Goal: Information Seeking & Learning: Learn about a topic

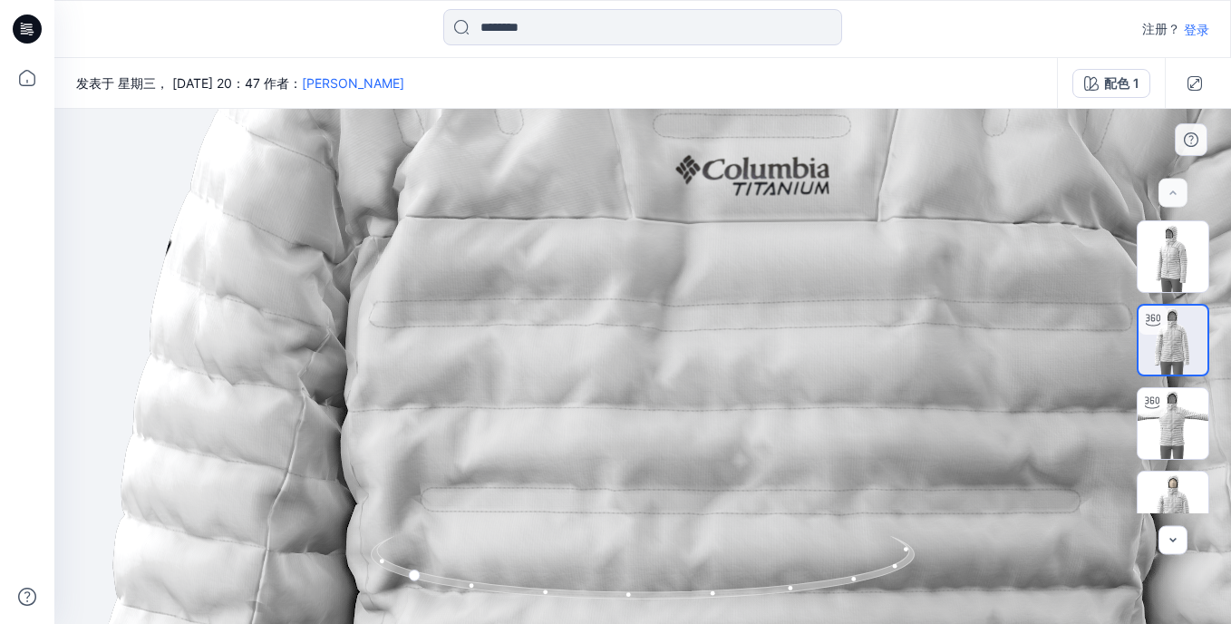
drag, startPoint x: 798, startPoint y: 261, endPoint x: 470, endPoint y: 388, distance: 351.8
click at [470, 388] on img at bounding box center [714, 530] width 2776 height 2776
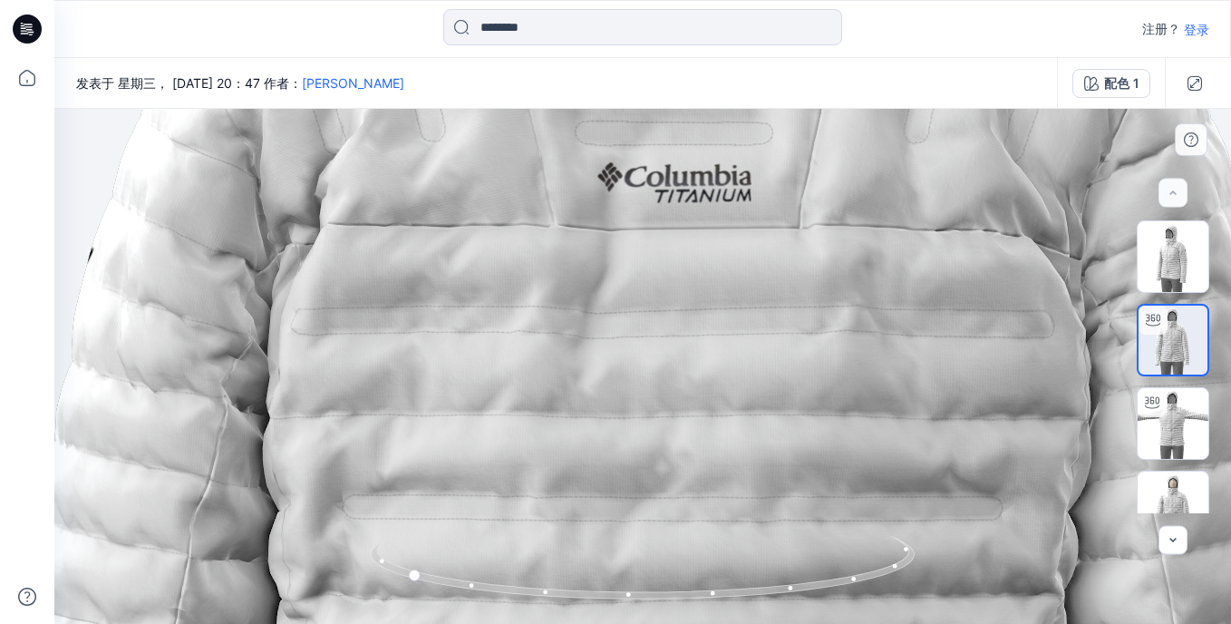
drag, startPoint x: 787, startPoint y: 306, endPoint x: 445, endPoint y: 306, distance: 341.7
click at [445, 306] on img at bounding box center [636, 537] width 2776 height 2776
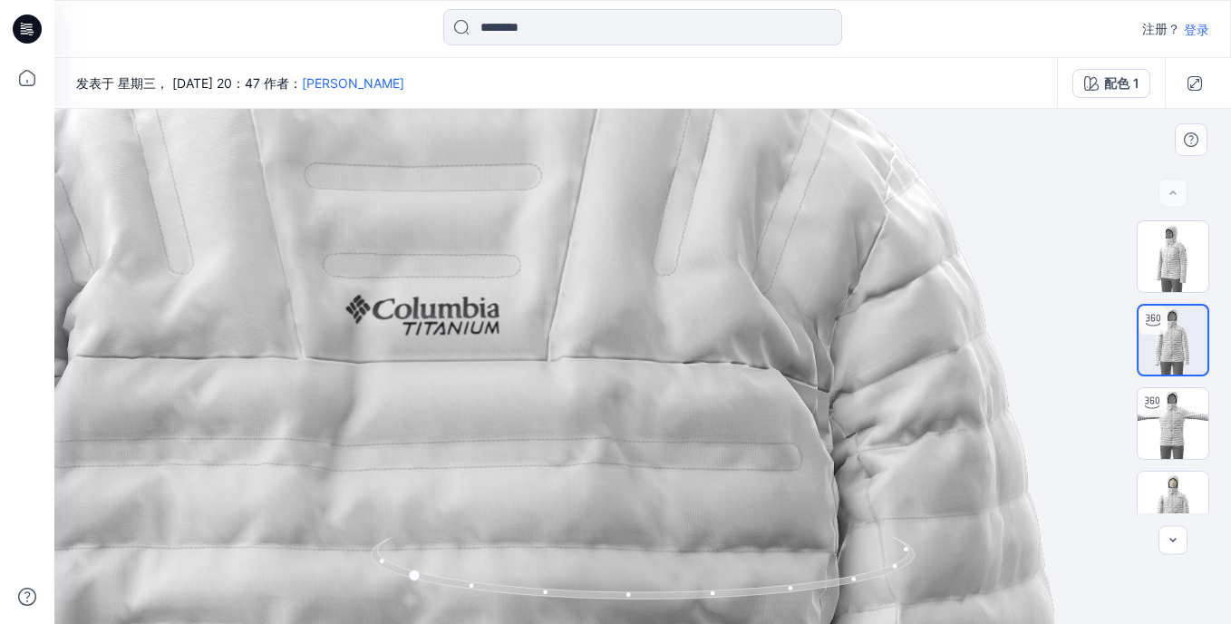
drag, startPoint x: 658, startPoint y: 257, endPoint x: 670, endPoint y: 360, distance: 103.1
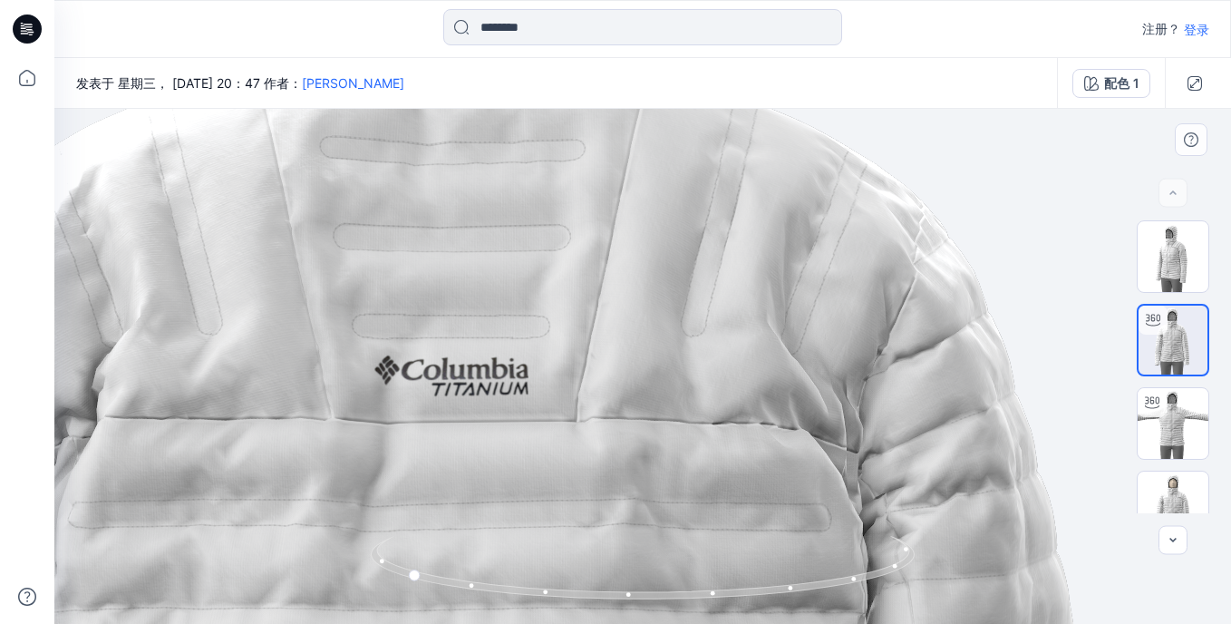
drag, startPoint x: 658, startPoint y: 308, endPoint x: 687, endPoint y: 369, distance: 67.3
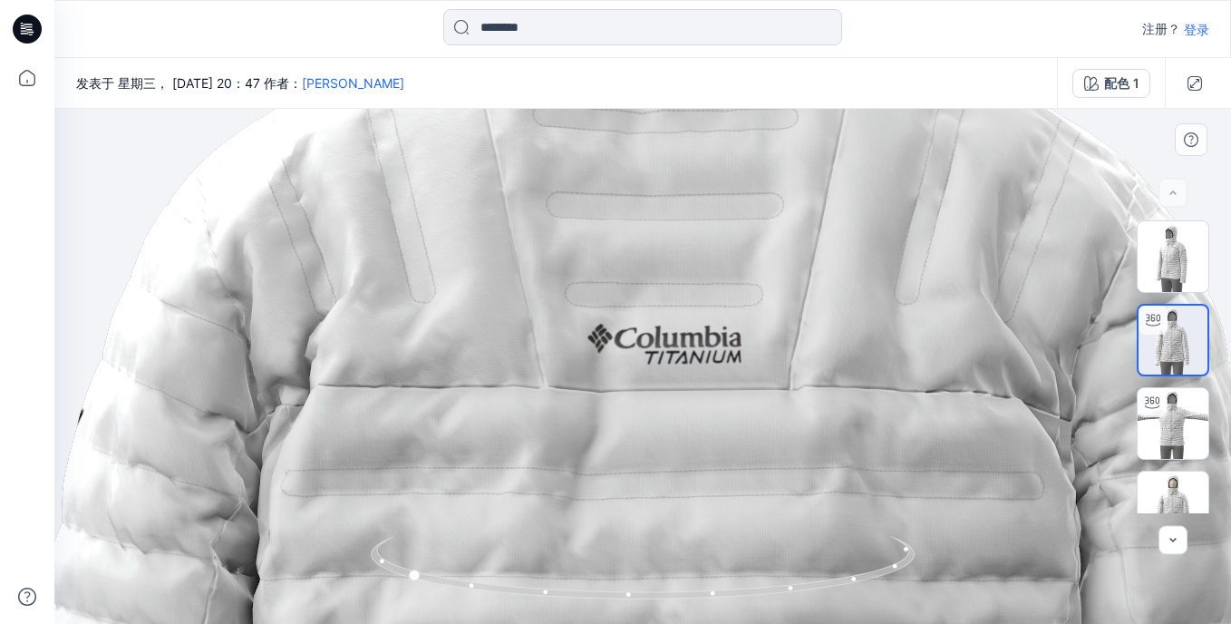
drag, startPoint x: 460, startPoint y: 356, endPoint x: 674, endPoint y: 325, distance: 215.4
click at [1156, 243] on img at bounding box center [1173, 256] width 71 height 71
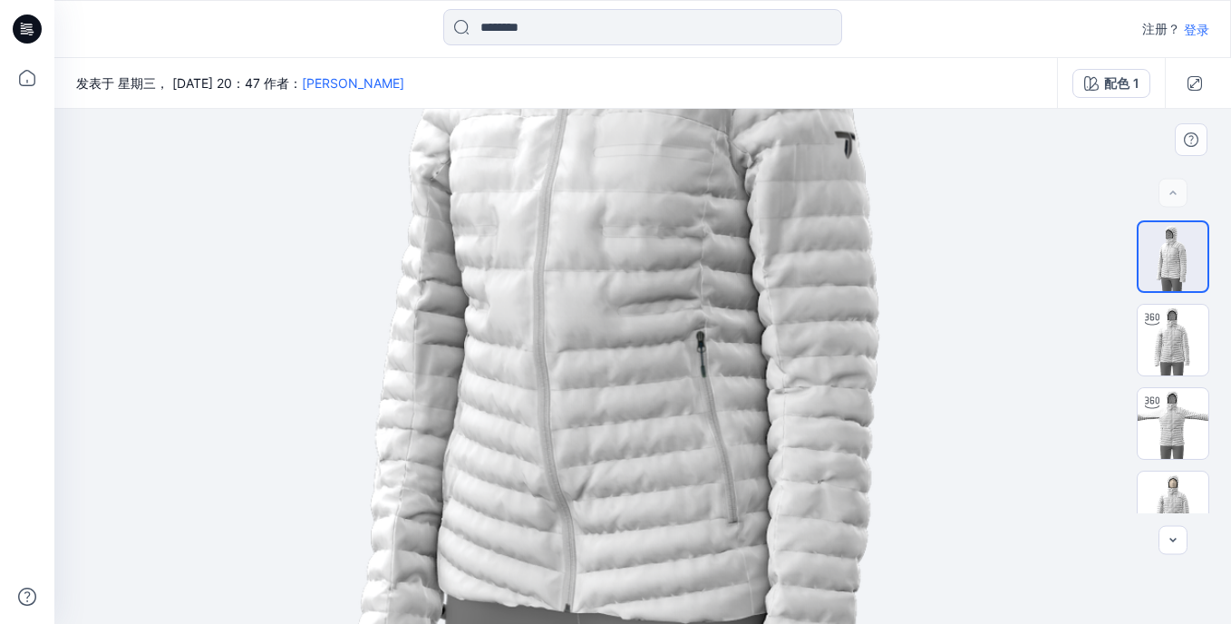
drag, startPoint x: 748, startPoint y: 308, endPoint x: 881, endPoint y: 190, distance: 177.9
click at [881, 190] on img at bounding box center [642, 248] width 1178 height 1178
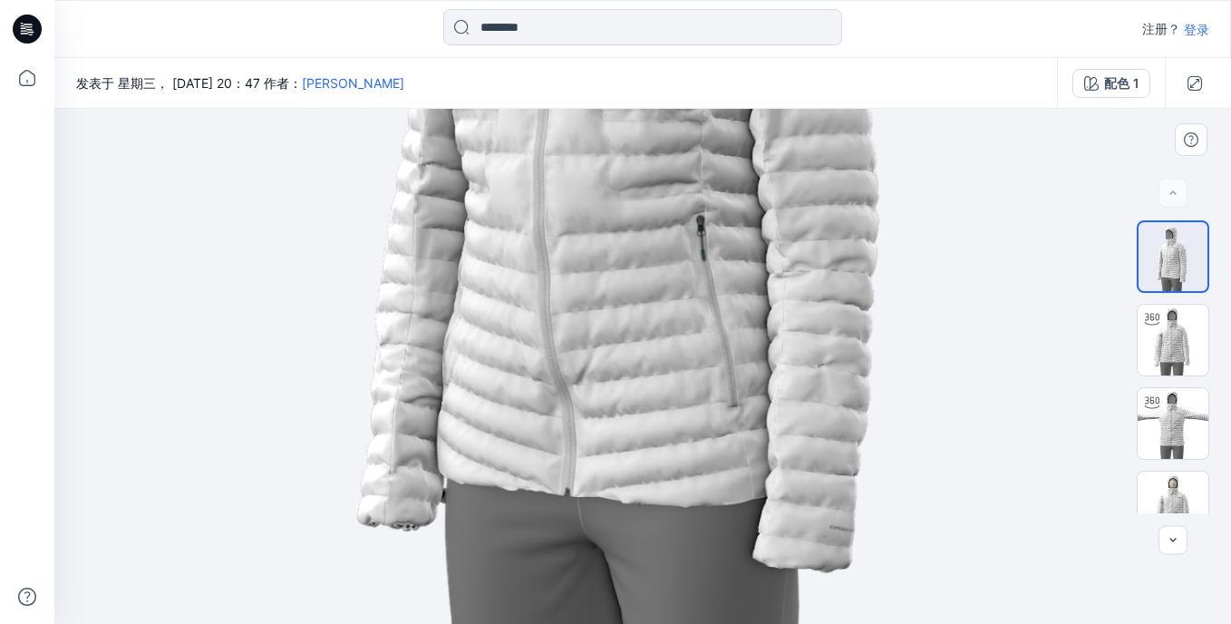
drag, startPoint x: 783, startPoint y: 372, endPoint x: 783, endPoint y: 276, distance: 95.2
click at [783, 276] on img at bounding box center [642, 132] width 1178 height 1178
click at [1157, 339] on img at bounding box center [1173, 340] width 71 height 71
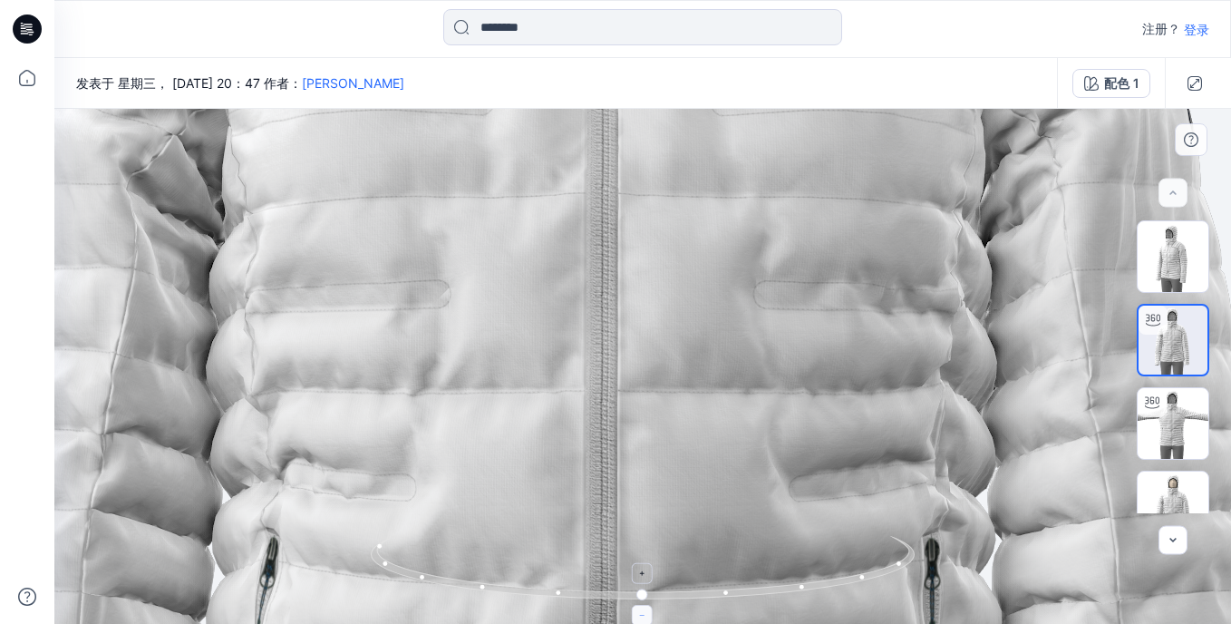
click at [641, 619] on icon at bounding box center [643, 615] width 11 height 11
click at [1163, 190] on div at bounding box center [1172, 193] width 29 height 29
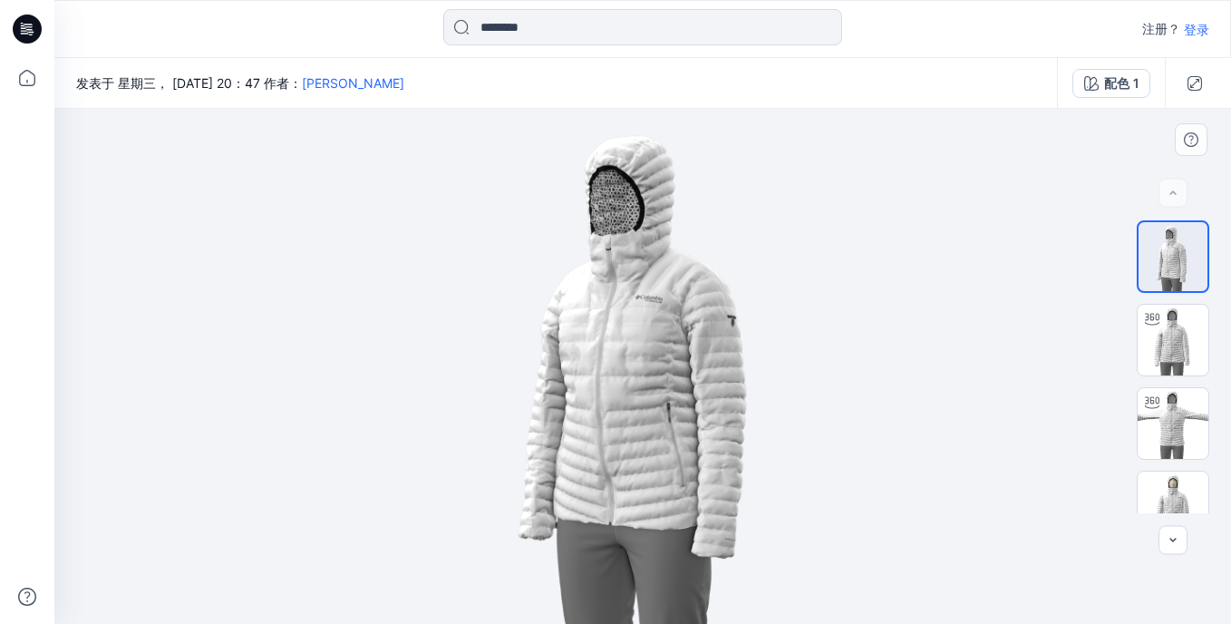
drag, startPoint x: 663, startPoint y: 360, endPoint x: 723, endPoint y: 353, distance: 61.2
click at [723, 353] on img at bounding box center [642, 366] width 515 height 515
click at [724, 389] on img at bounding box center [642, 366] width 515 height 515
click at [1158, 349] on img at bounding box center [1173, 340] width 71 height 71
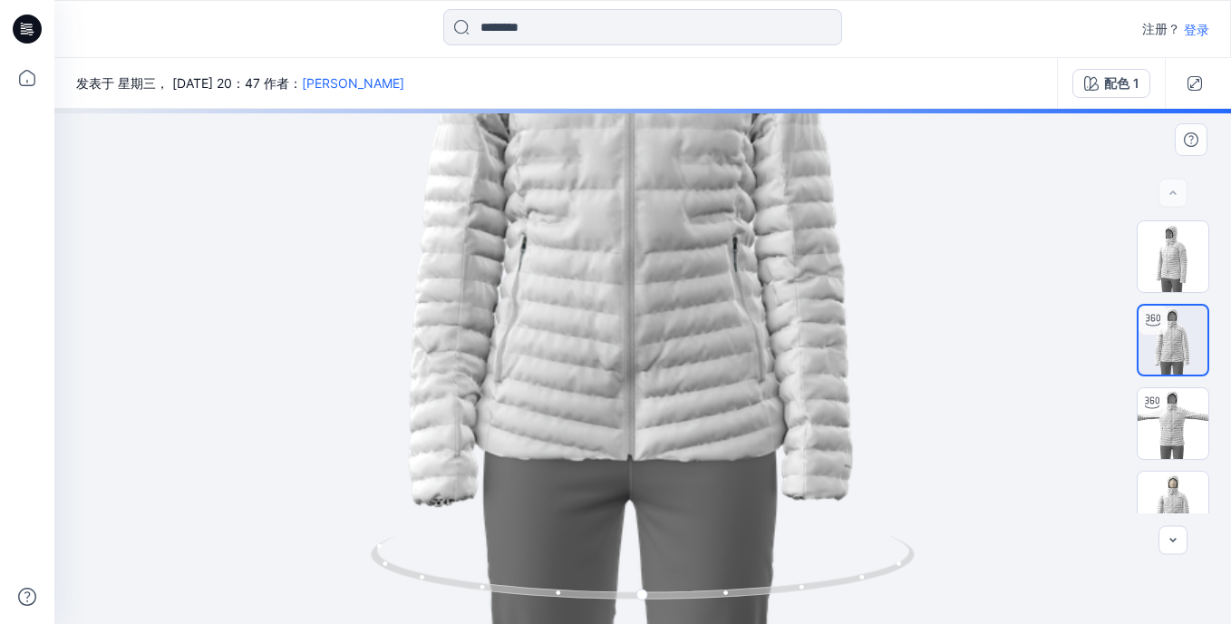
drag, startPoint x: 645, startPoint y: 400, endPoint x: 725, endPoint y: 195, distance: 219.8
click at [725, 195] on img at bounding box center [642, 182] width 884 height 884
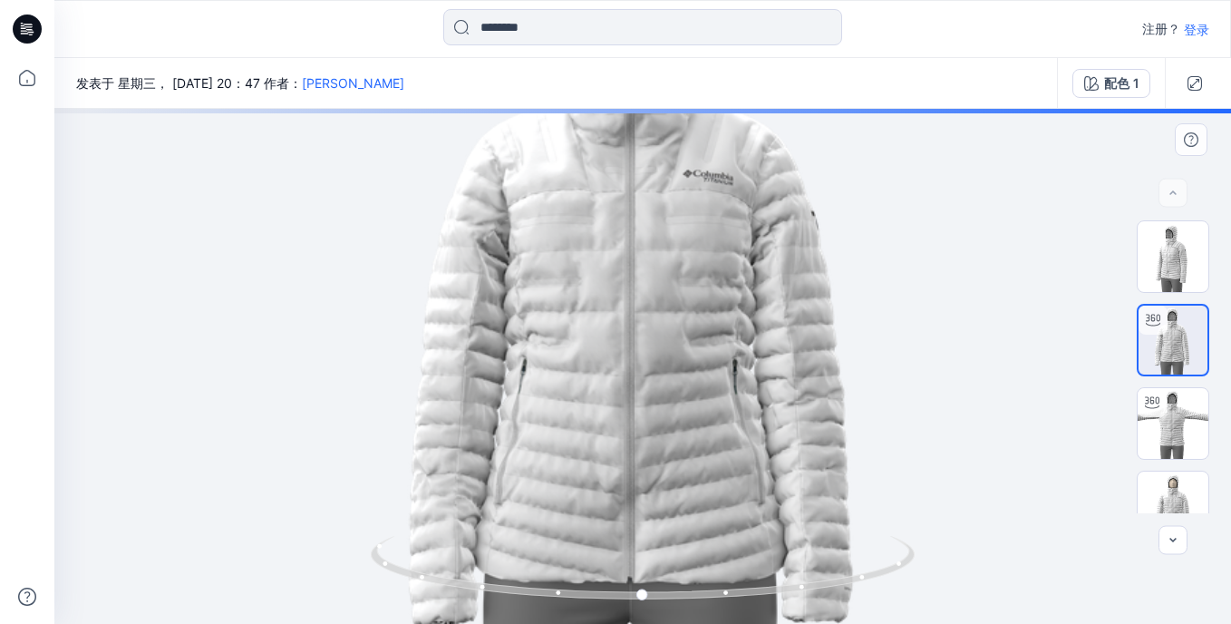
drag, startPoint x: 687, startPoint y: 214, endPoint x: 682, endPoint y: 336, distance: 122.5
click at [682, 336] on img at bounding box center [642, 304] width 884 height 884
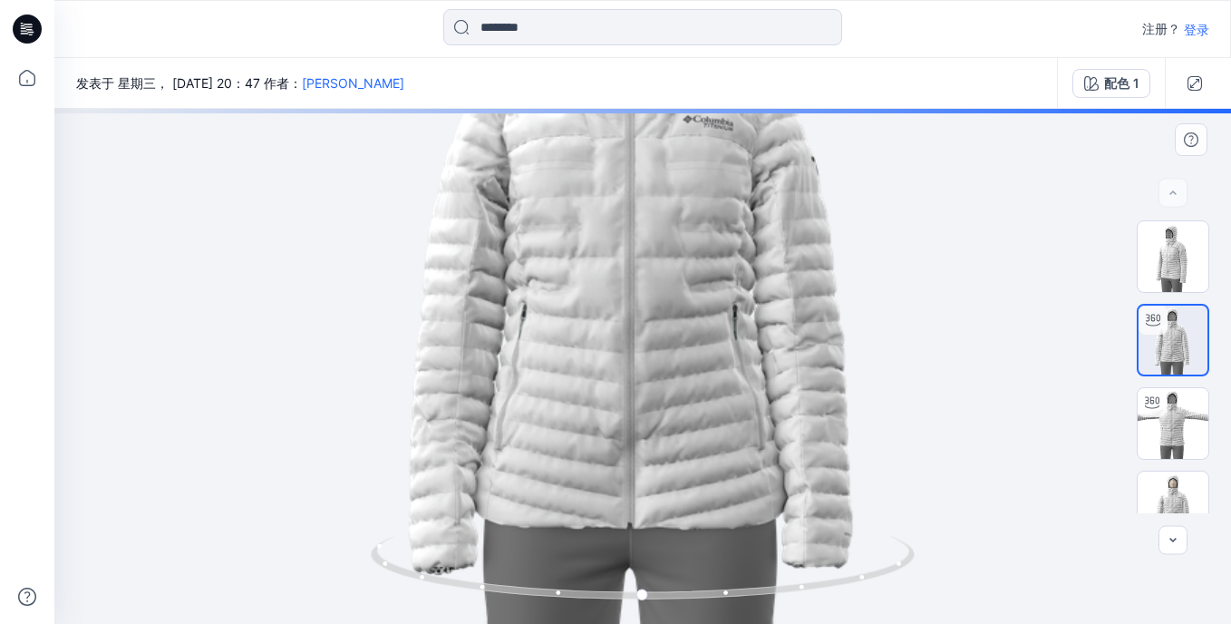
drag, startPoint x: 670, startPoint y: 346, endPoint x: 683, endPoint y: 292, distance: 56.1
click at [683, 292] on img at bounding box center [642, 250] width 884 height 884
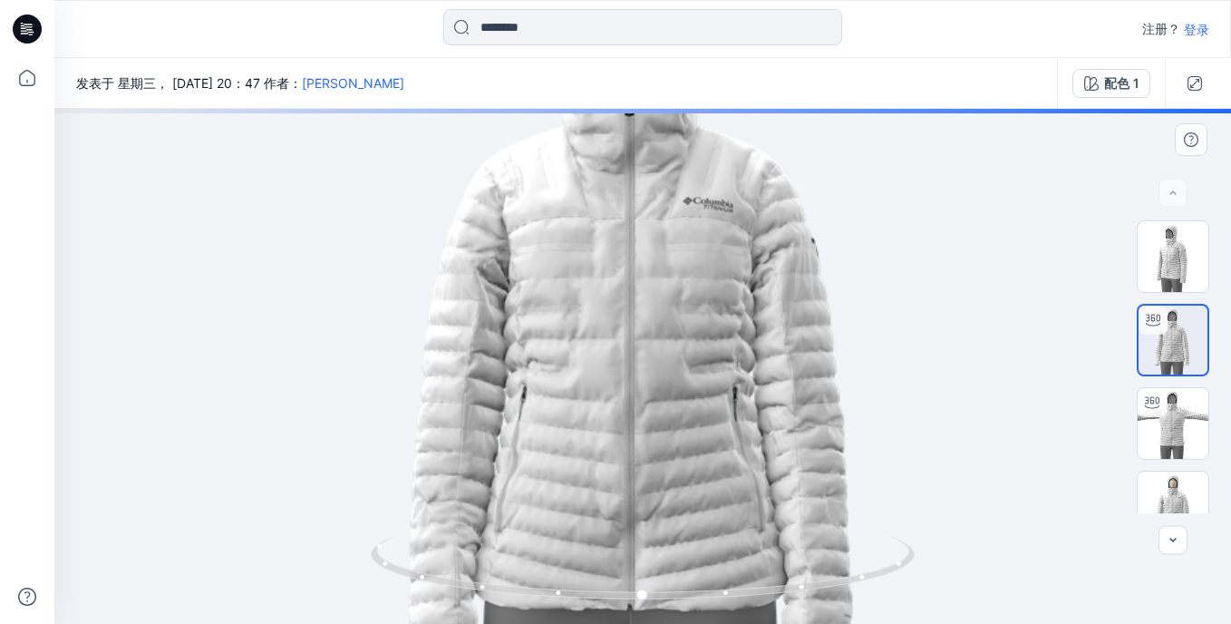
drag, startPoint x: 547, startPoint y: 257, endPoint x: 550, endPoint y: 338, distance: 81.7
click at [550, 338] on img at bounding box center [642, 331] width 884 height 884
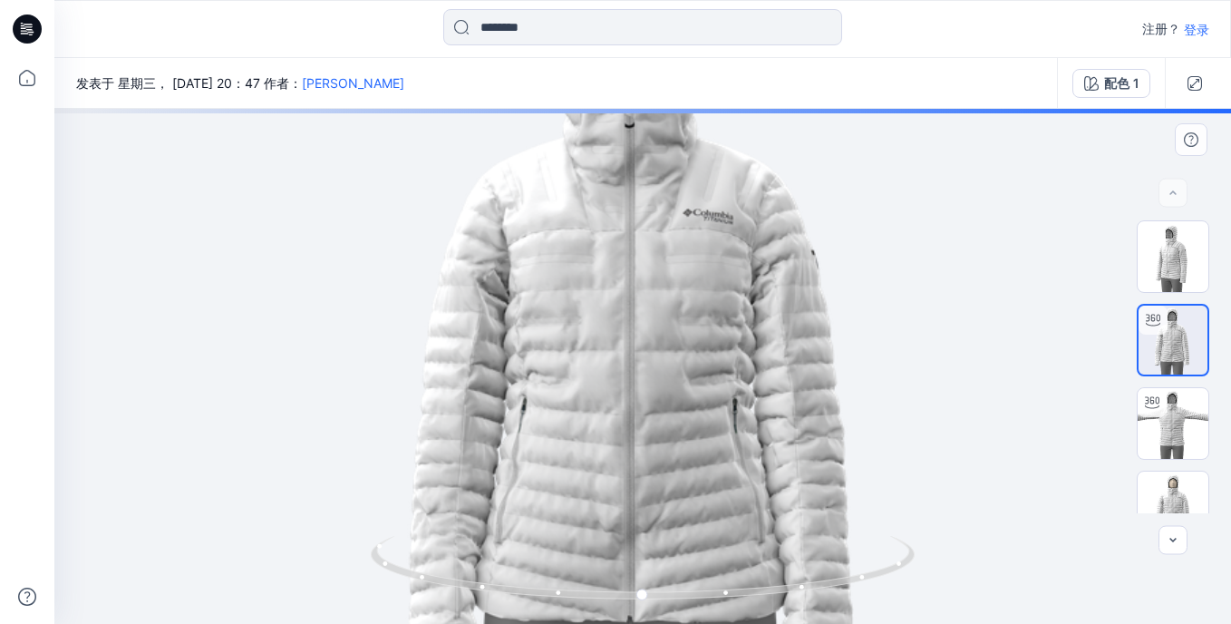
drag, startPoint x: 581, startPoint y: 308, endPoint x: 581, endPoint y: 320, distance: 11.8
click at [581, 320] on img at bounding box center [642, 343] width 884 height 884
click at [1151, 432] on img at bounding box center [1173, 423] width 71 height 71
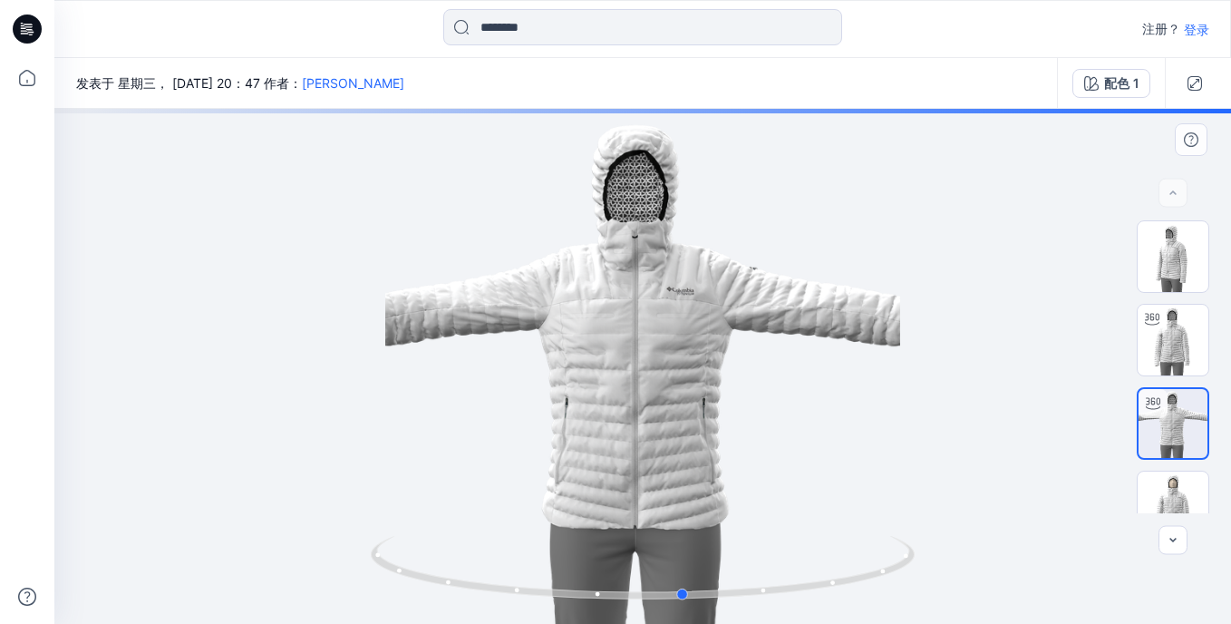
drag, startPoint x: 644, startPoint y: 383, endPoint x: 685, endPoint y: 385, distance: 41.7
click at [685, 385] on div at bounding box center [642, 366] width 1177 height 515
click at [715, 600] on icon at bounding box center [645, 570] width 548 height 68
drag, startPoint x: 711, startPoint y: 610, endPoint x: 744, endPoint y: 604, distance: 34.1
click at [712, 610] on img at bounding box center [643, 580] width 544 height 88
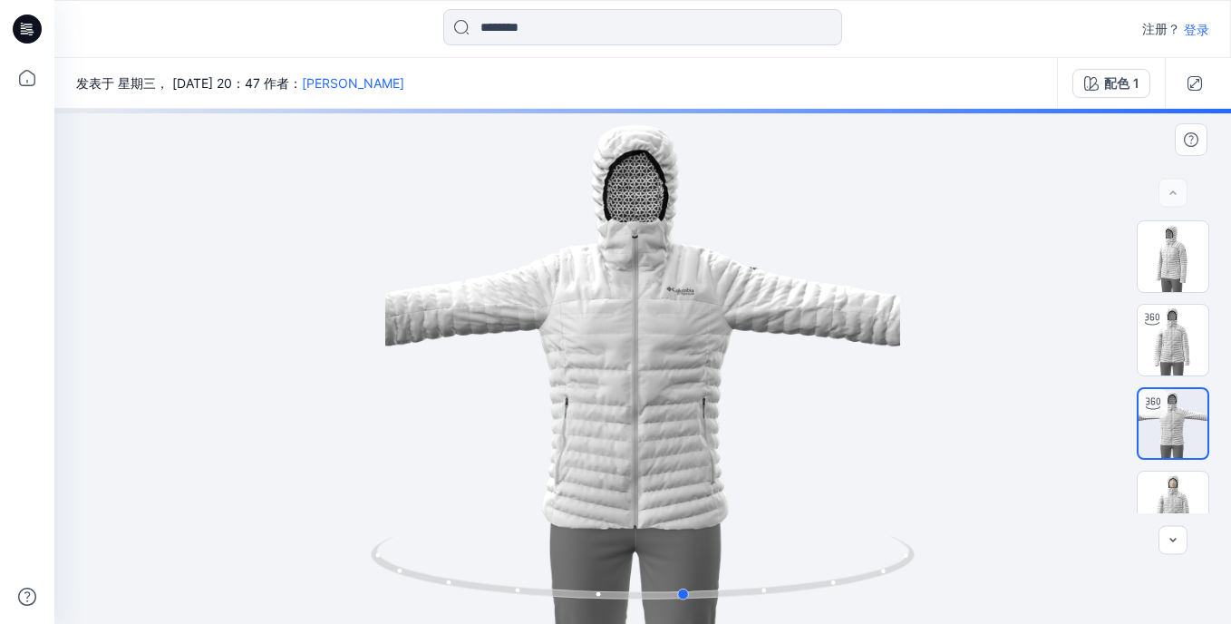
click at [744, 604] on img at bounding box center [643, 580] width 544 height 88
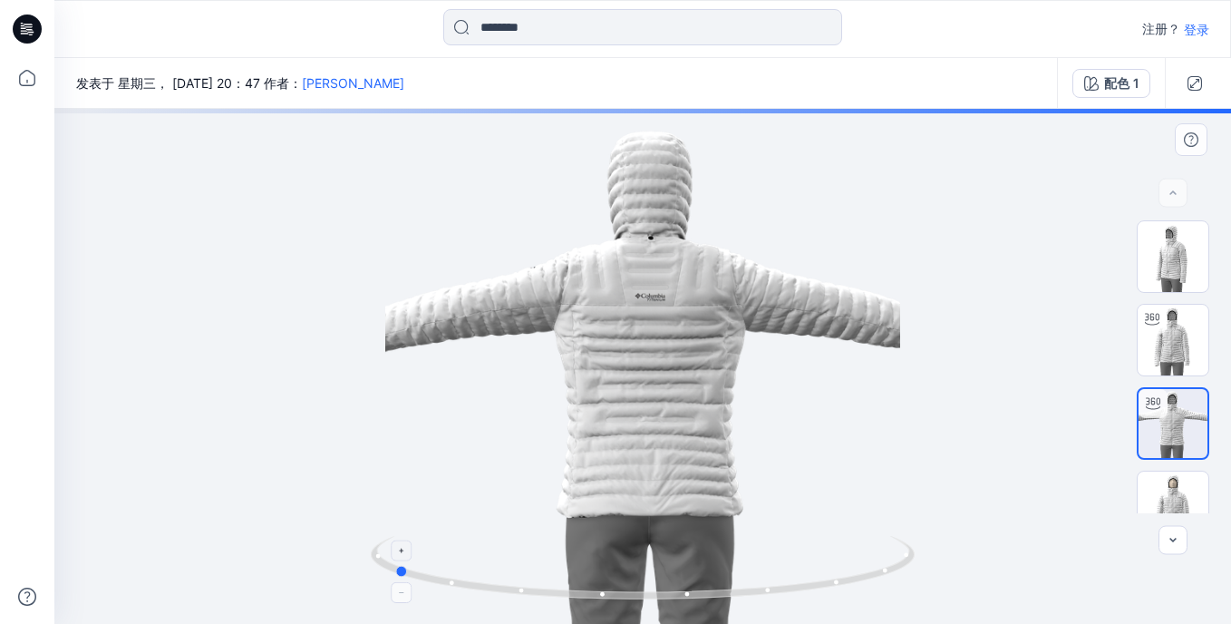
drag, startPoint x: 780, startPoint y: 604, endPoint x: 489, endPoint y: 582, distance: 292.7
click at [489, 582] on div at bounding box center [642, 366] width 1177 height 515
click at [632, 555] on icon at bounding box center [645, 570] width 548 height 68
click at [404, 557] on div at bounding box center [401, 549] width 21 height 21
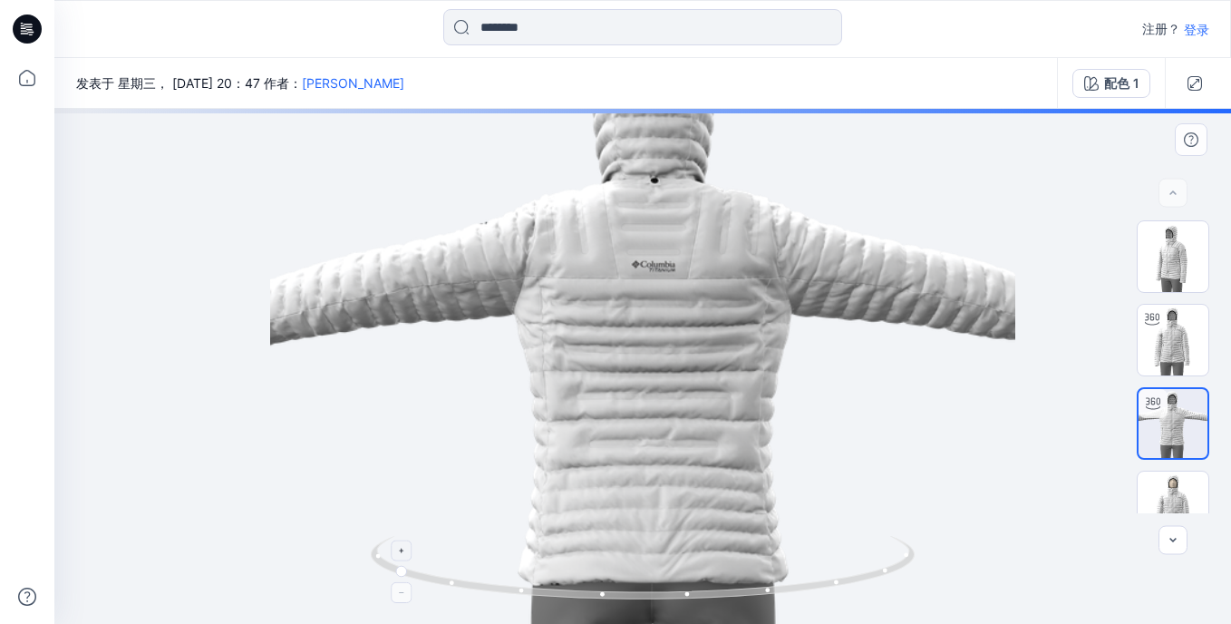
click at [401, 548] on icon at bounding box center [401, 550] width 11 height 11
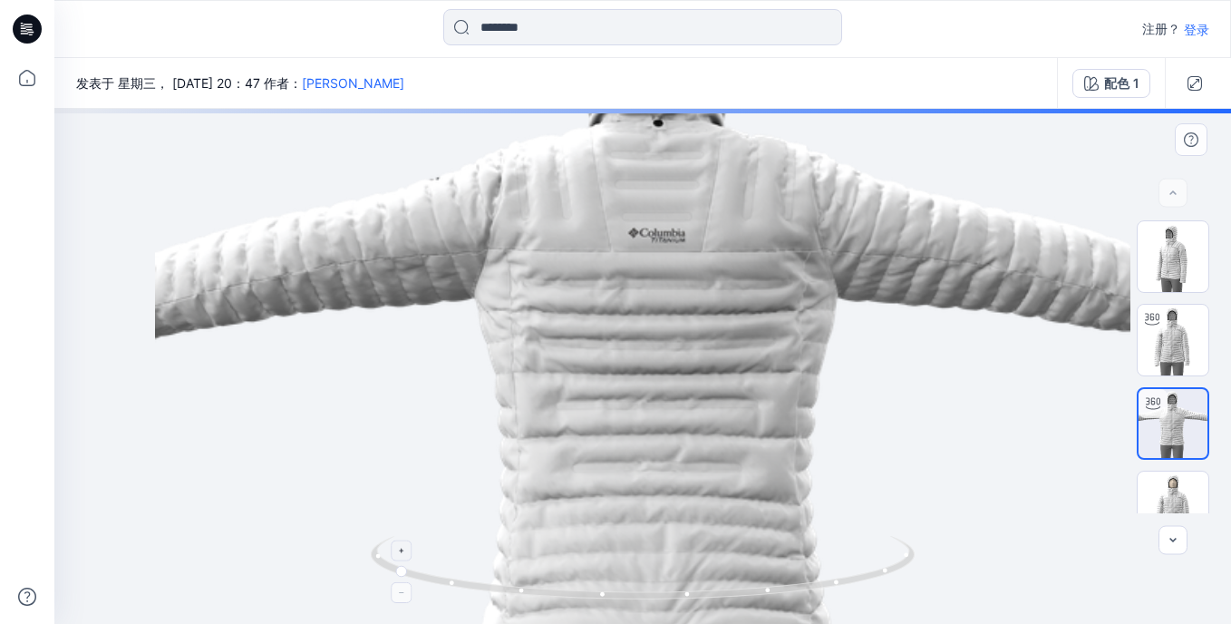
click at [400, 548] on icon at bounding box center [401, 550] width 11 height 11
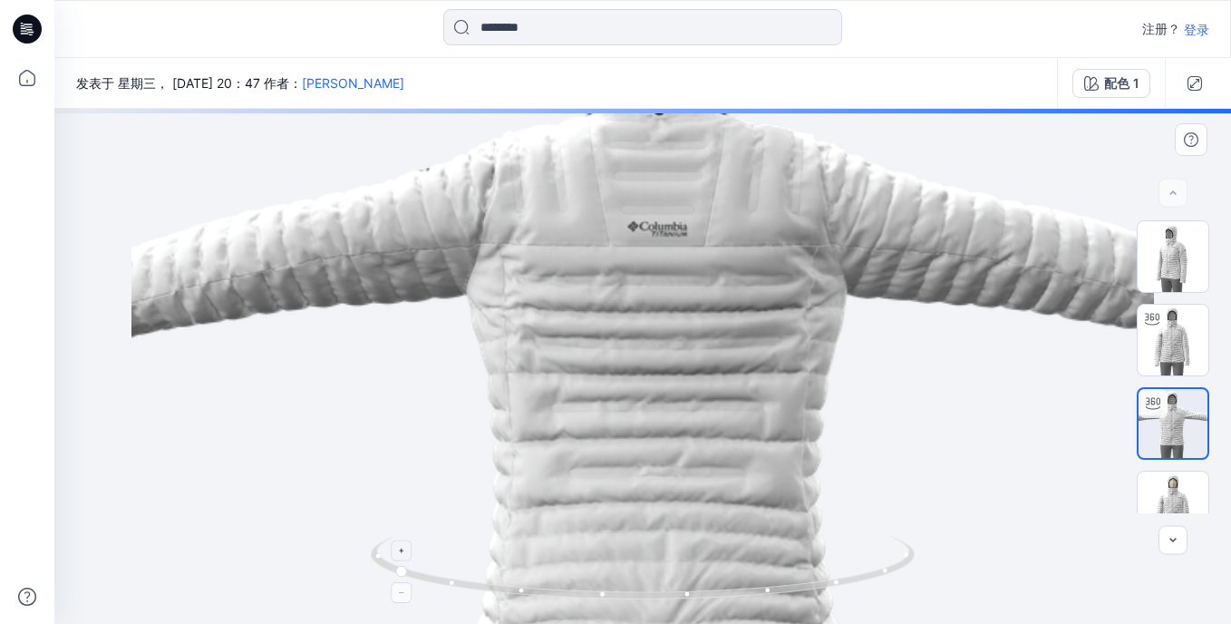
click at [400, 548] on icon at bounding box center [401, 550] width 11 height 11
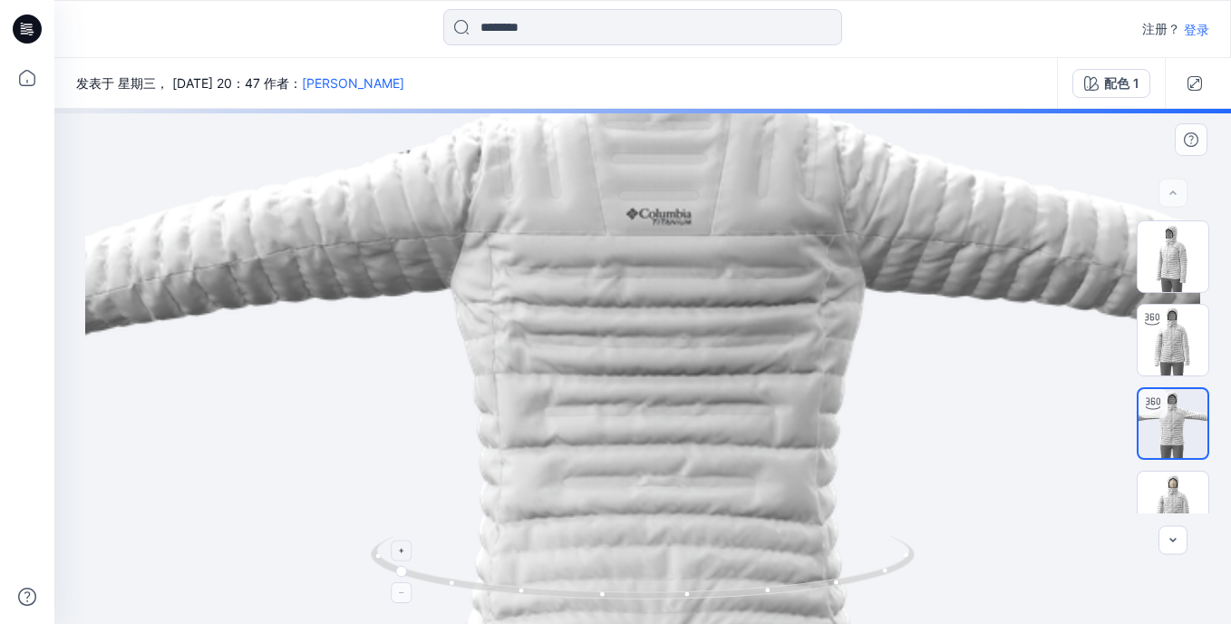
click at [400, 548] on icon at bounding box center [401, 550] width 11 height 11
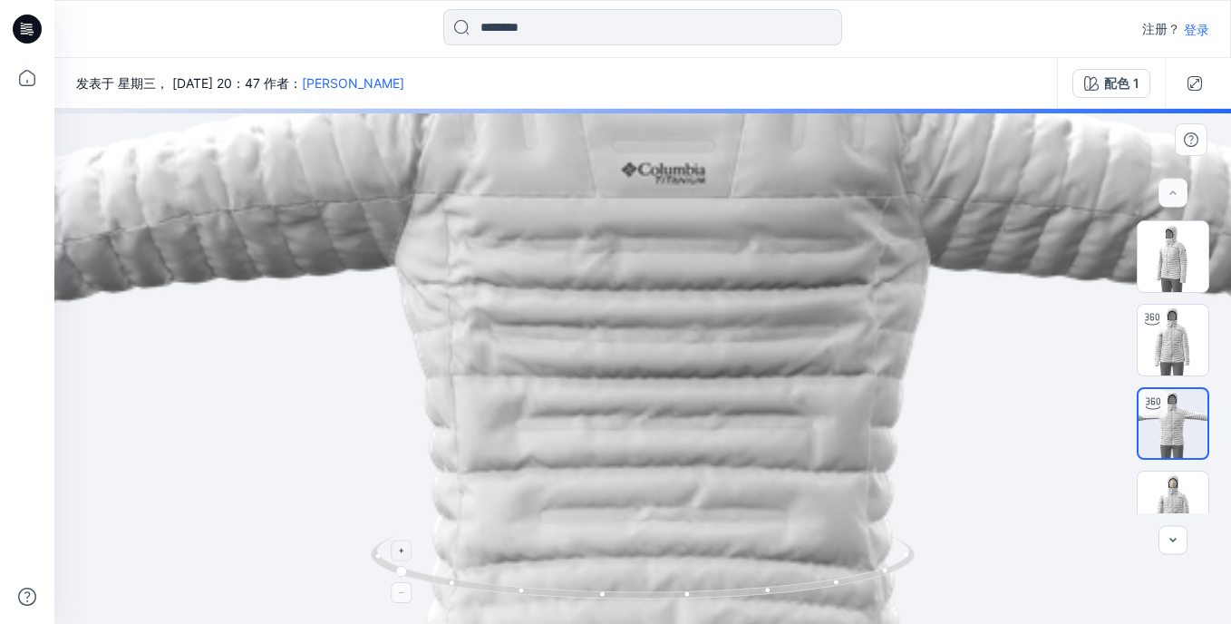
click at [400, 545] on icon at bounding box center [401, 550] width 11 height 11
click at [1159, 486] on img at bounding box center [1173, 506] width 71 height 71
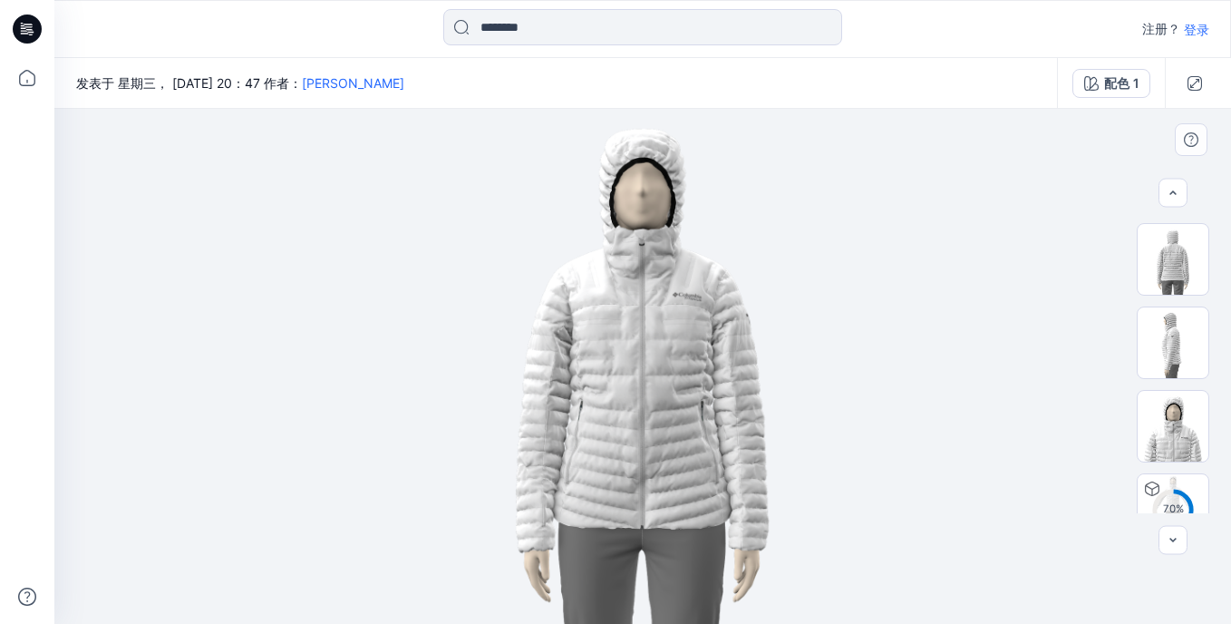
scroll to position [325, 0]
click at [1168, 286] on img at bounding box center [1173, 264] width 71 height 71
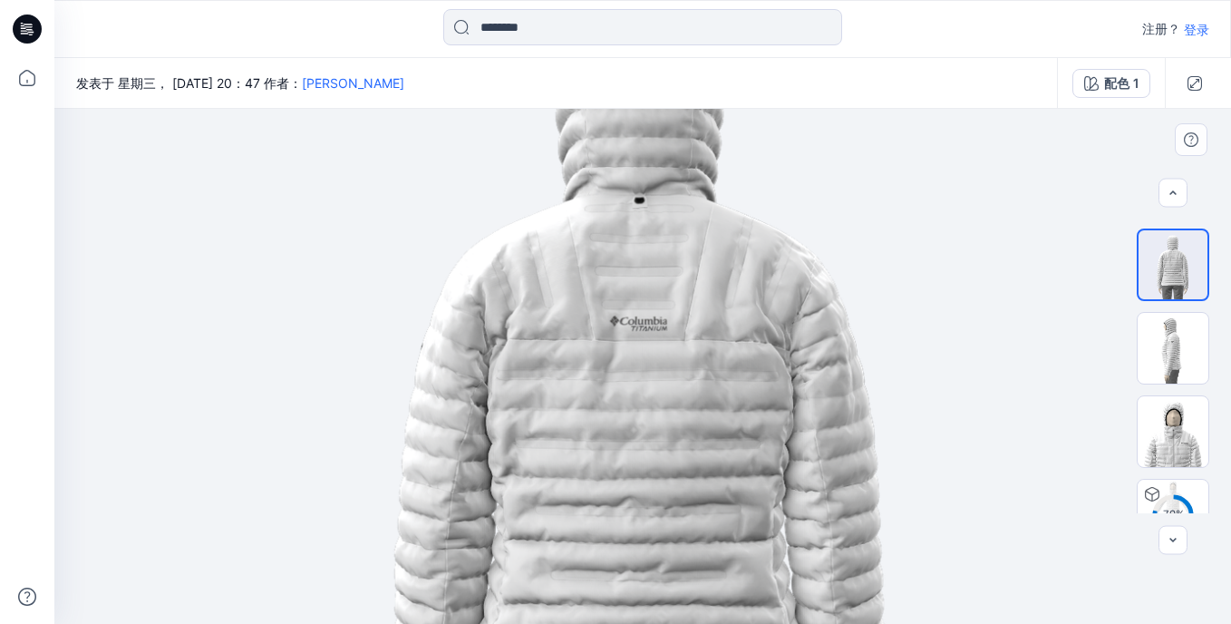
drag, startPoint x: 676, startPoint y: 275, endPoint x: 712, endPoint y: 316, distance: 54.7
click at [712, 344] on img at bounding box center [643, 434] width 1070 height 1070
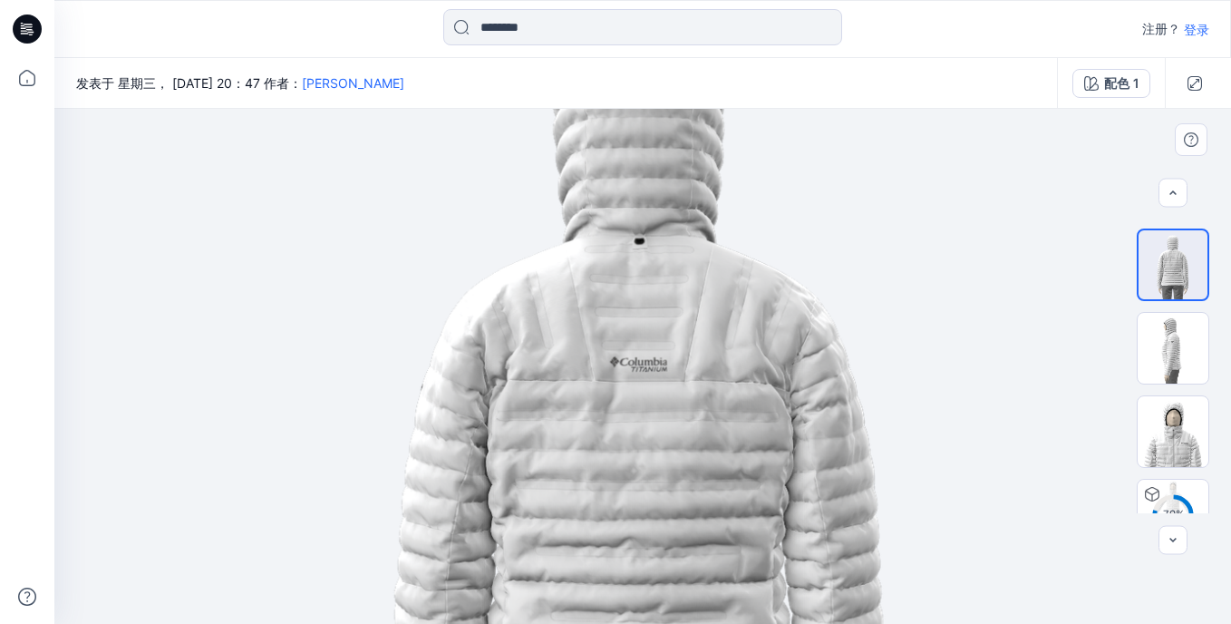
drag, startPoint x: 712, startPoint y: 288, endPoint x: 710, endPoint y: 325, distance: 37.2
click at [710, 325] on img at bounding box center [643, 475] width 1070 height 1070
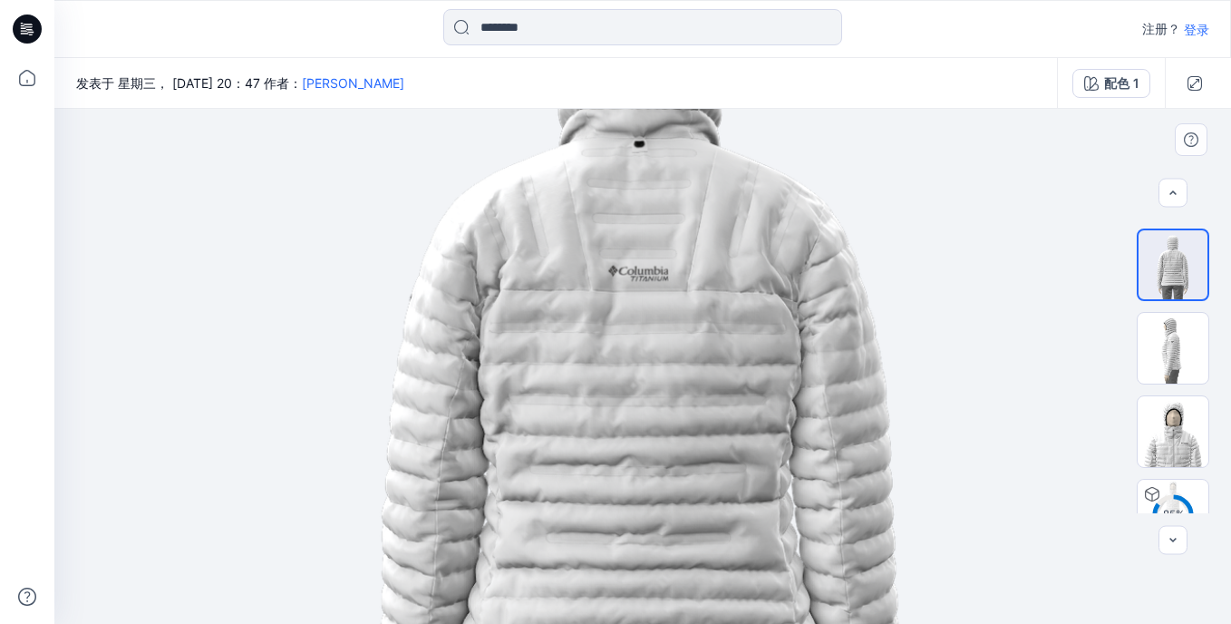
drag, startPoint x: 723, startPoint y: 398, endPoint x: 777, endPoint y: 302, distance: 110.0
click at [777, 302] on img at bounding box center [643, 390] width 1124 height 1124
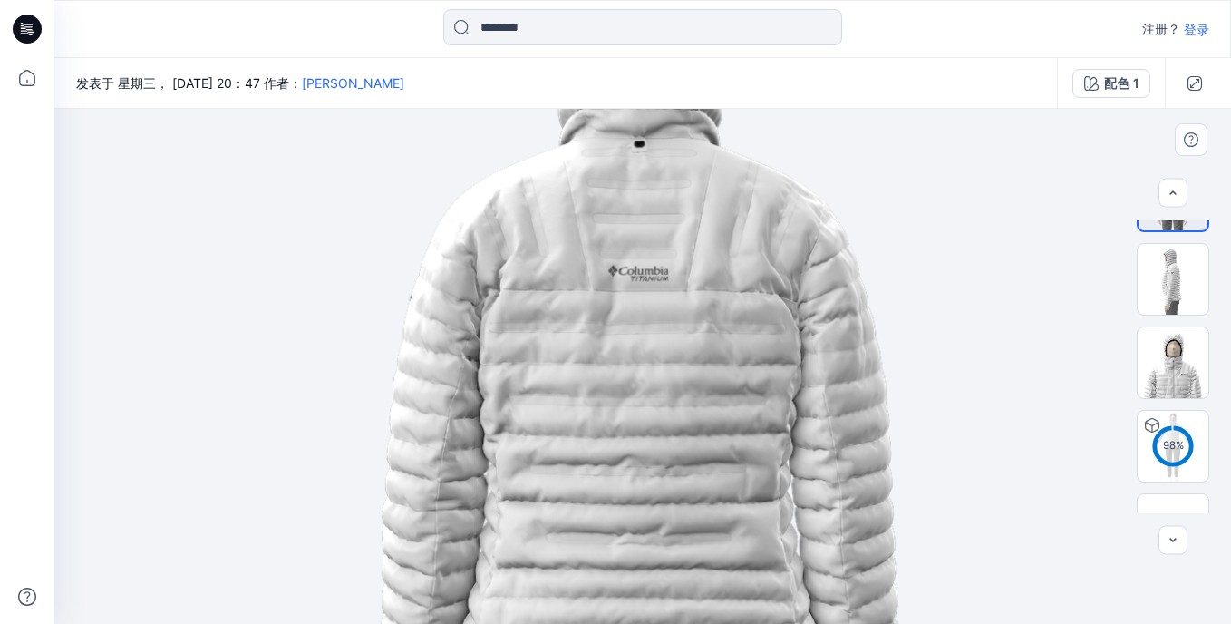
scroll to position [434, 0]
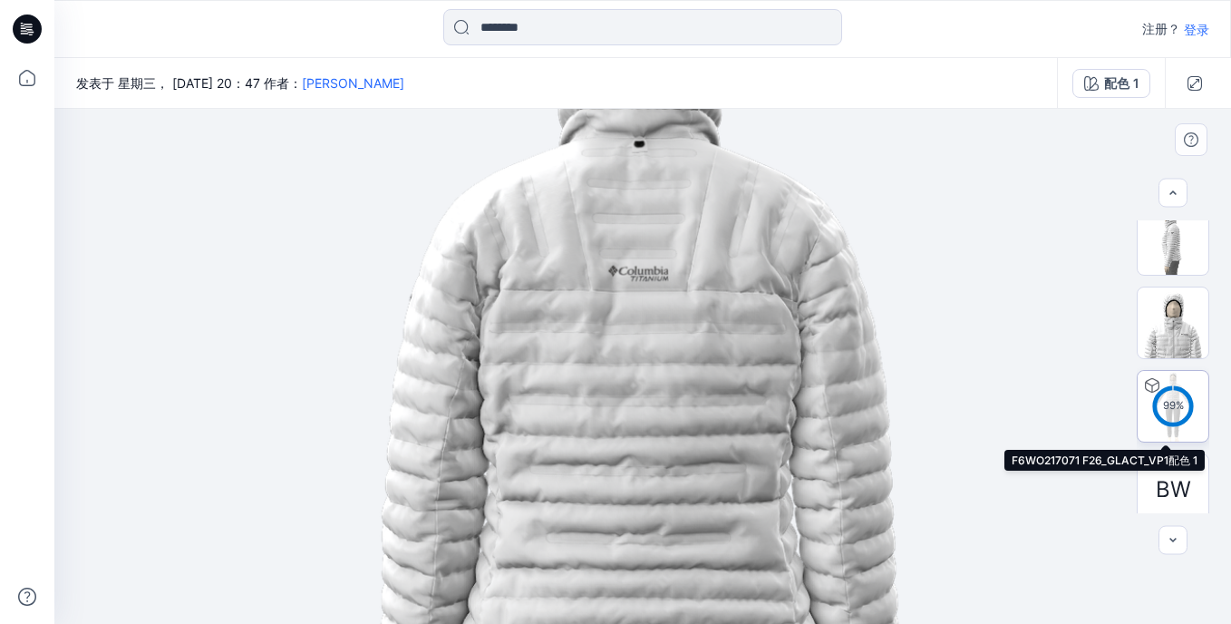
click at [1173, 387] on circle at bounding box center [1173, 405] width 36 height 36
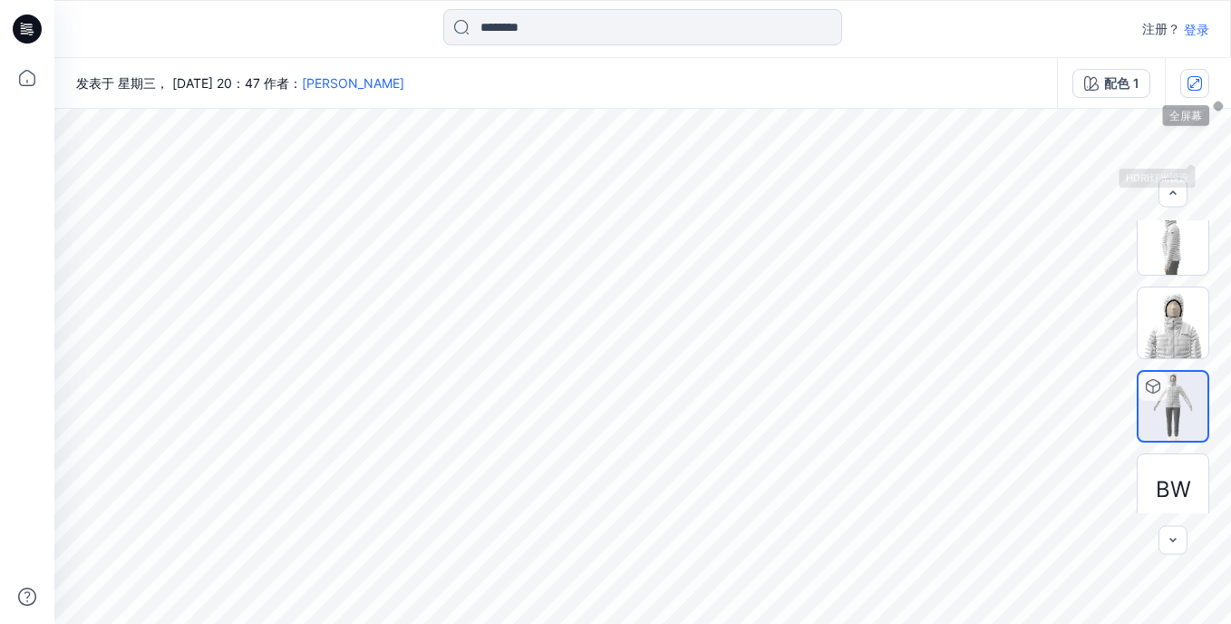
click at [1199, 84] on icon "button" at bounding box center [1194, 83] width 15 height 15
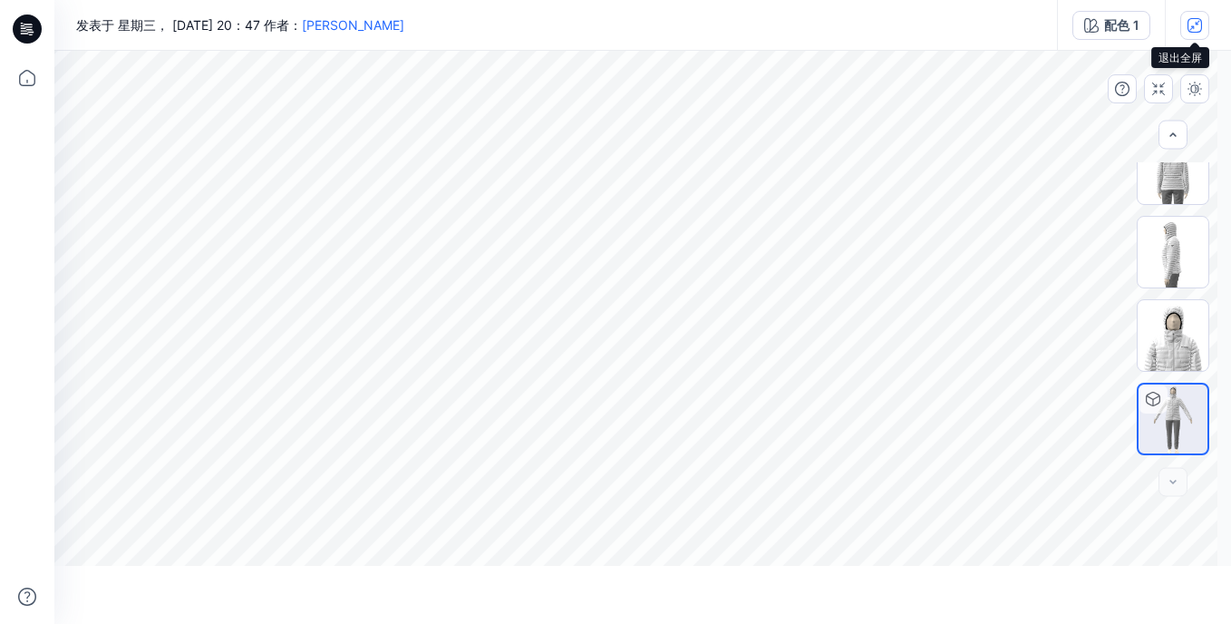
scroll to position [363, 0]
click at [1184, 145] on button "button" at bounding box center [1172, 135] width 29 height 29
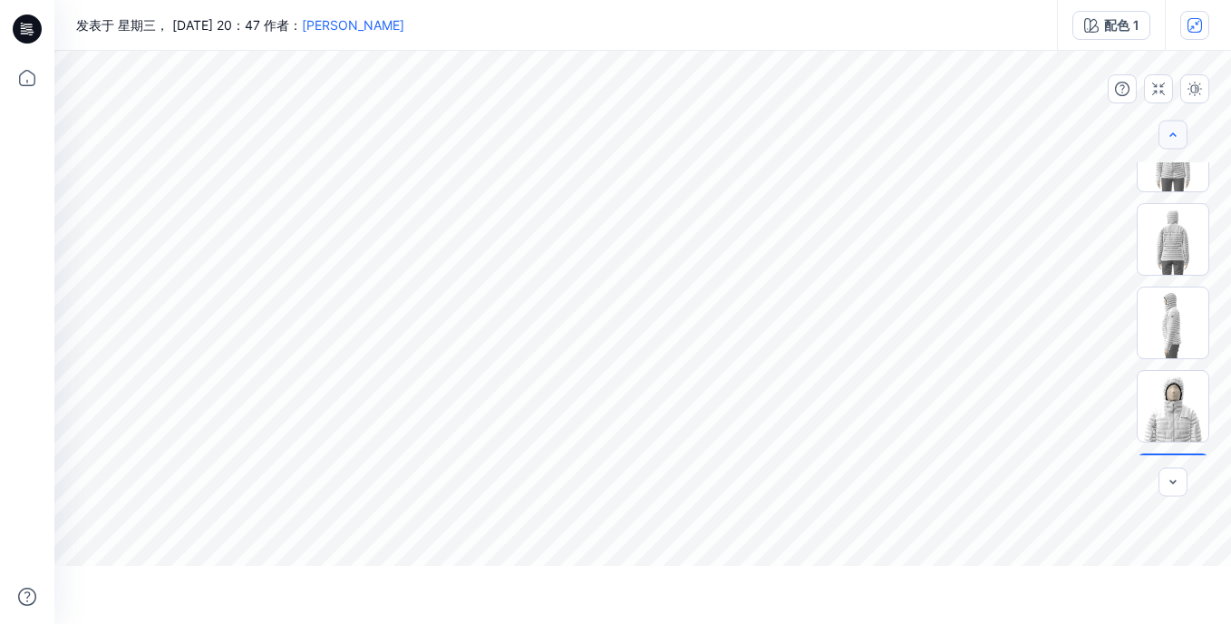
click at [1183, 142] on button "button" at bounding box center [1172, 135] width 29 height 29
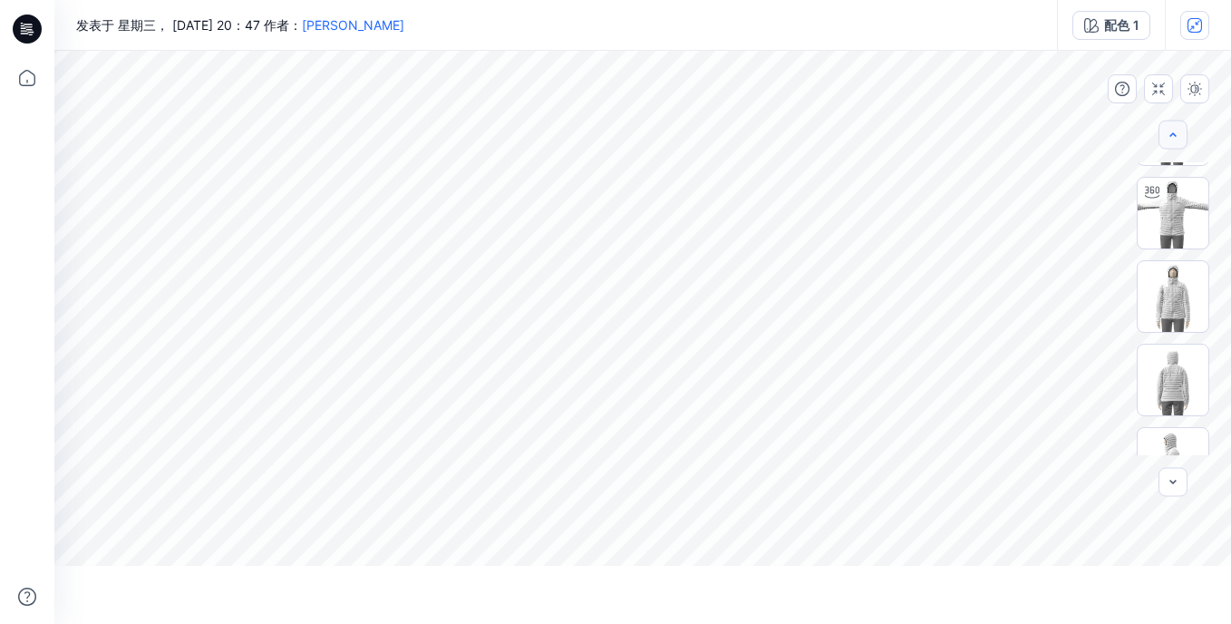
click at [1183, 142] on button "button" at bounding box center [1172, 135] width 29 height 29
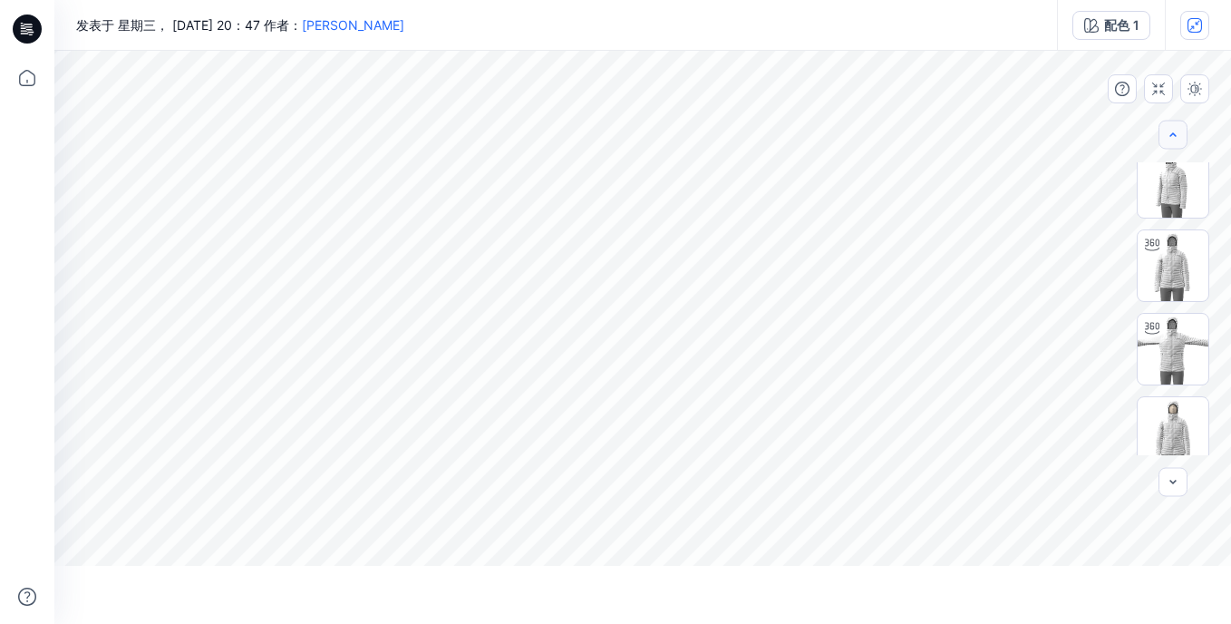
click at [1183, 142] on button "button" at bounding box center [1172, 135] width 29 height 29
click at [1183, 142] on div at bounding box center [1172, 135] width 29 height 29
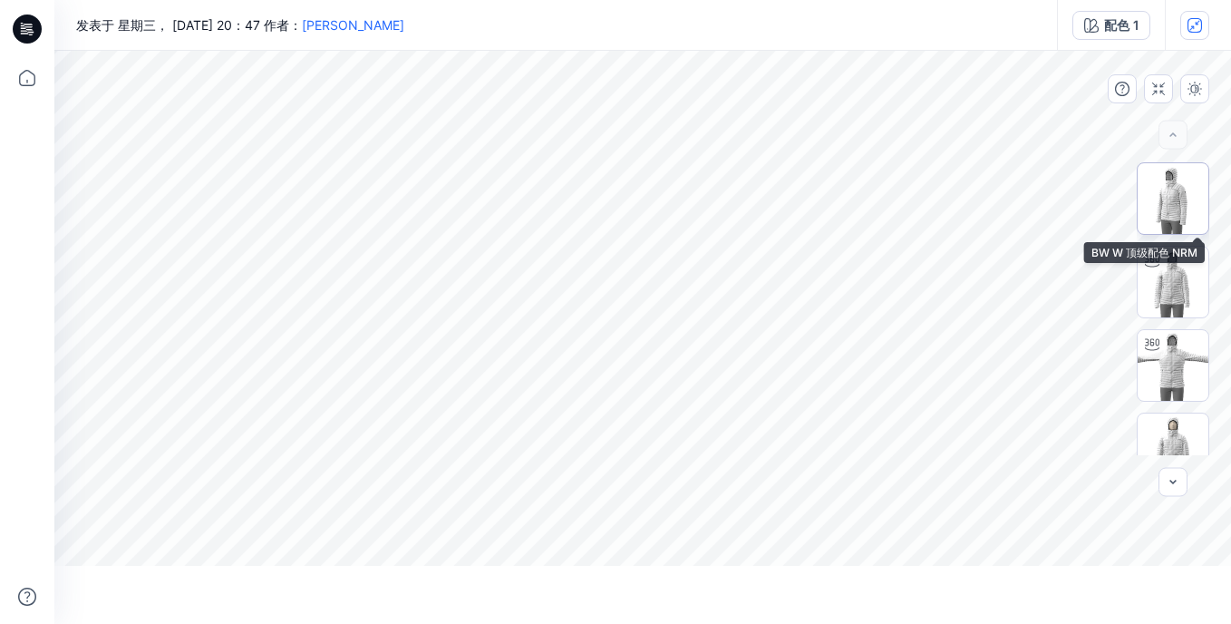
click at [1185, 192] on img at bounding box center [1173, 198] width 71 height 71
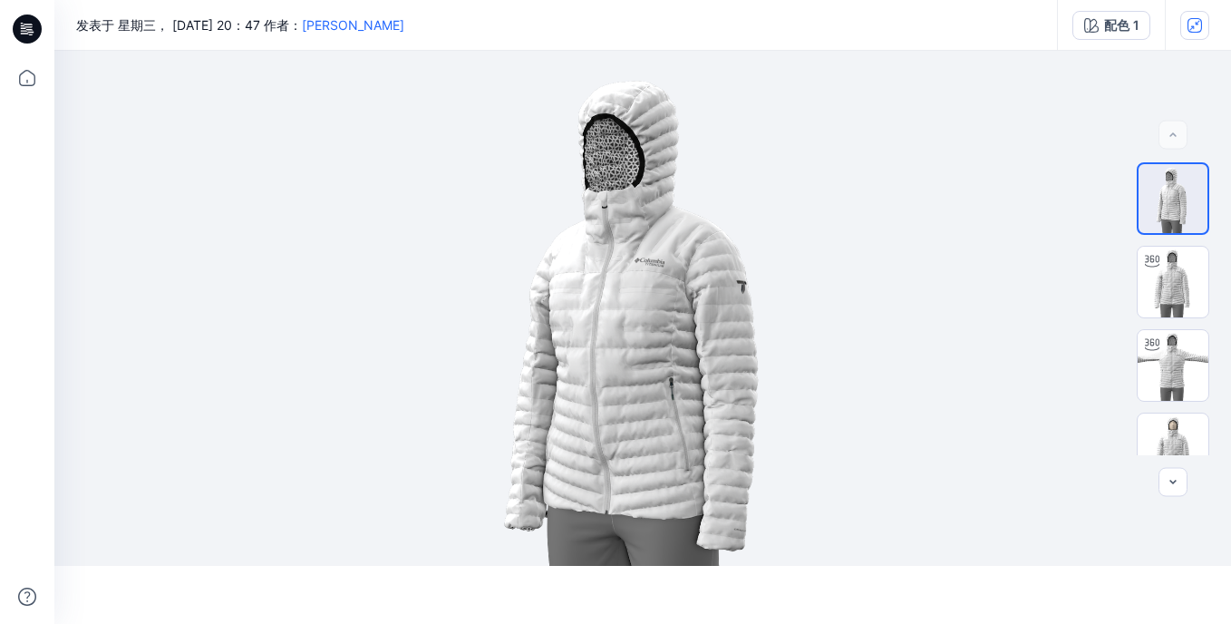
drag, startPoint x: 714, startPoint y: 341, endPoint x: 653, endPoint y: 349, distance: 62.2
click at [645, 354] on img at bounding box center [642, 337] width 573 height 573
click at [1156, 279] on img at bounding box center [1173, 282] width 71 height 71
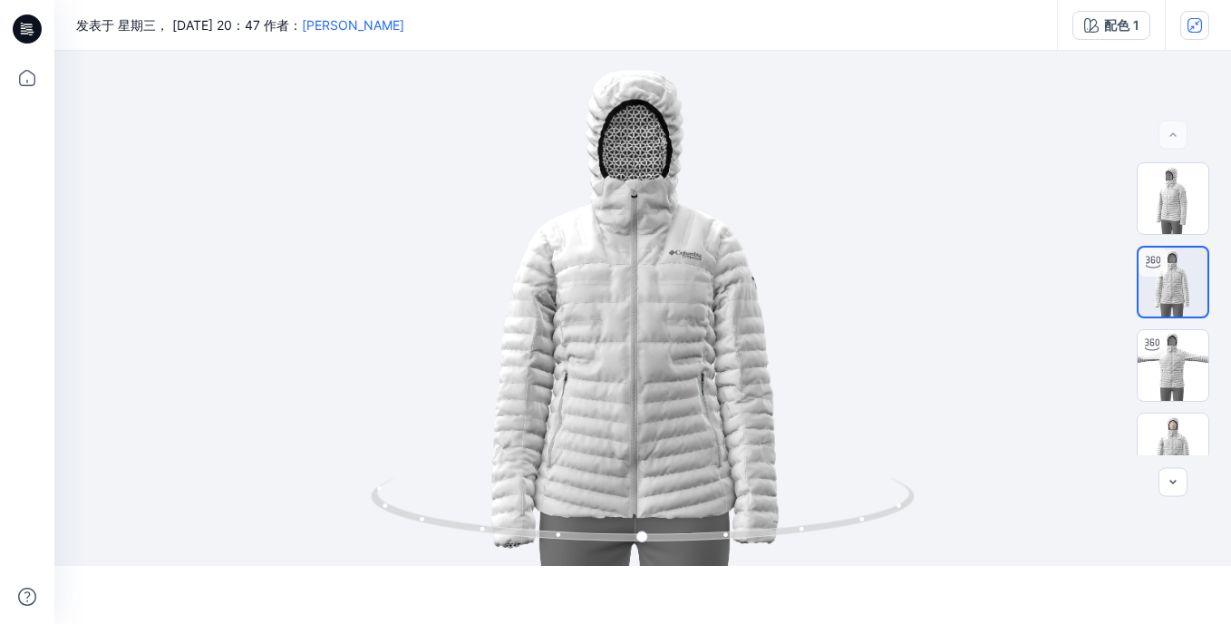
drag, startPoint x: 606, startPoint y: 363, endPoint x: 601, endPoint y: 374, distance: 12.6
click at [604, 369] on div at bounding box center [642, 308] width 1177 height 515
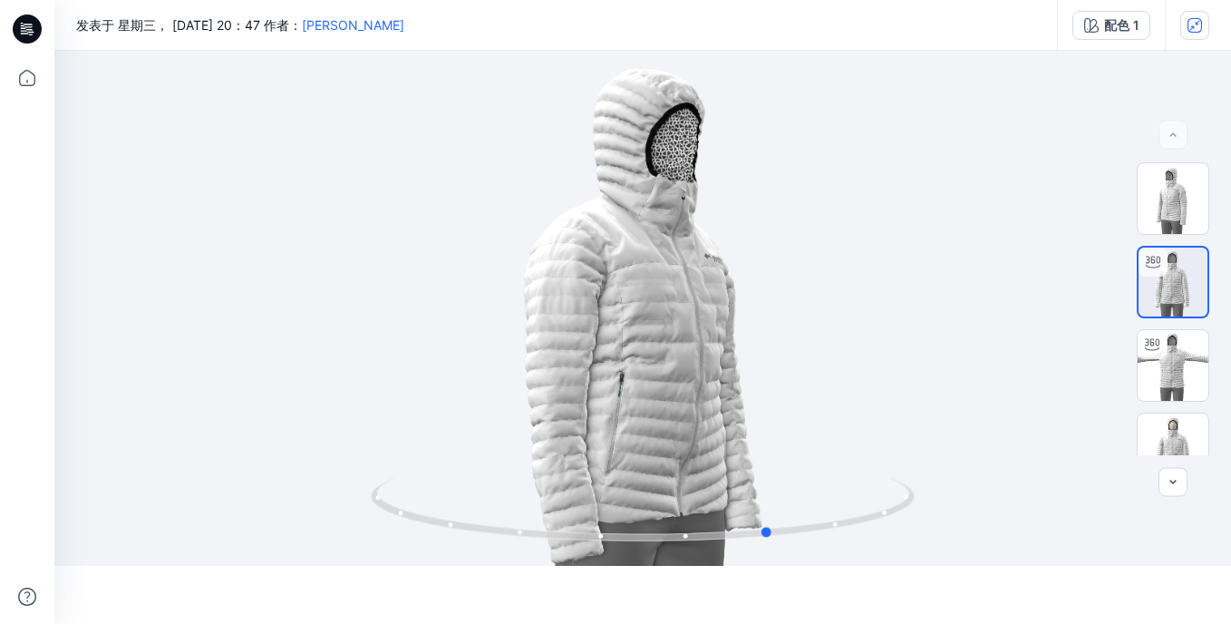
drag, startPoint x: 605, startPoint y: 378, endPoint x: 734, endPoint y: 378, distance: 129.6
click at [734, 378] on div at bounding box center [642, 308] width 1177 height 515
drag, startPoint x: 647, startPoint y: 377, endPoint x: 773, endPoint y: 376, distance: 126.0
click at [773, 376] on div at bounding box center [642, 308] width 1177 height 515
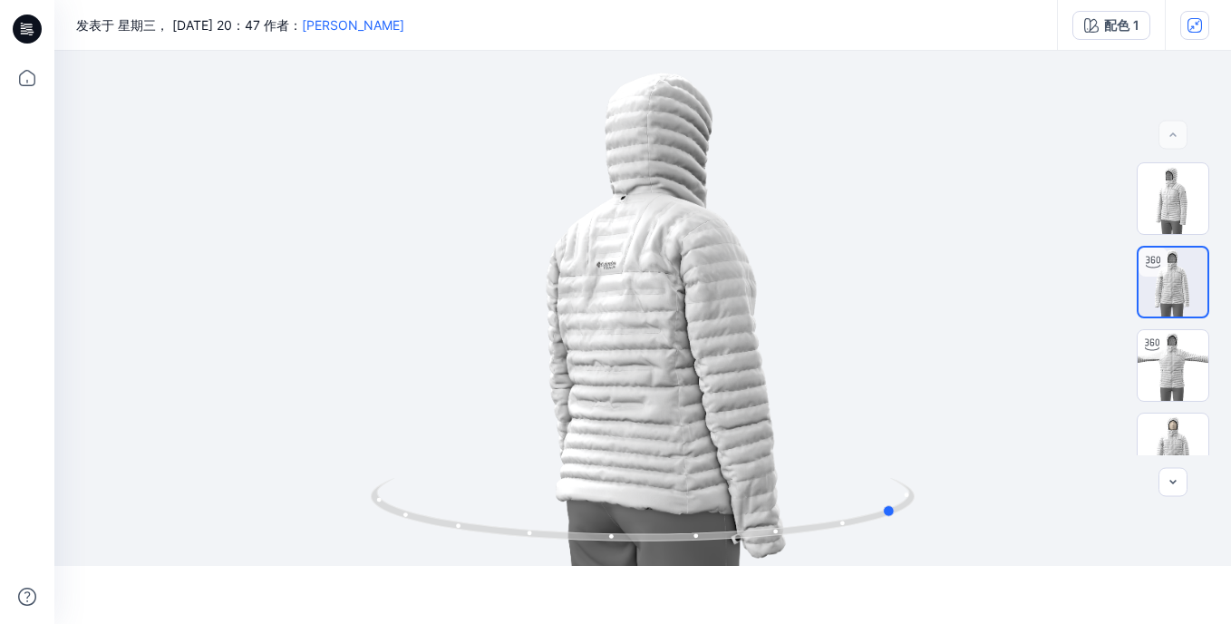
click at [684, 370] on div at bounding box center [642, 308] width 1177 height 515
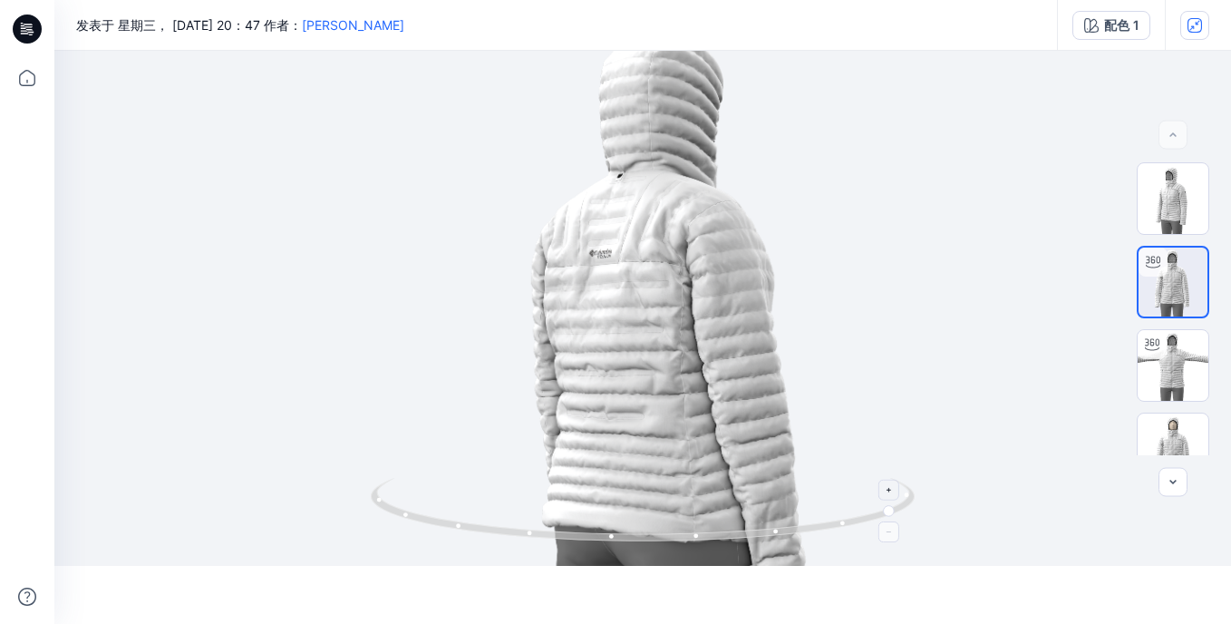
click at [890, 493] on icon at bounding box center [891, 489] width 11 height 11
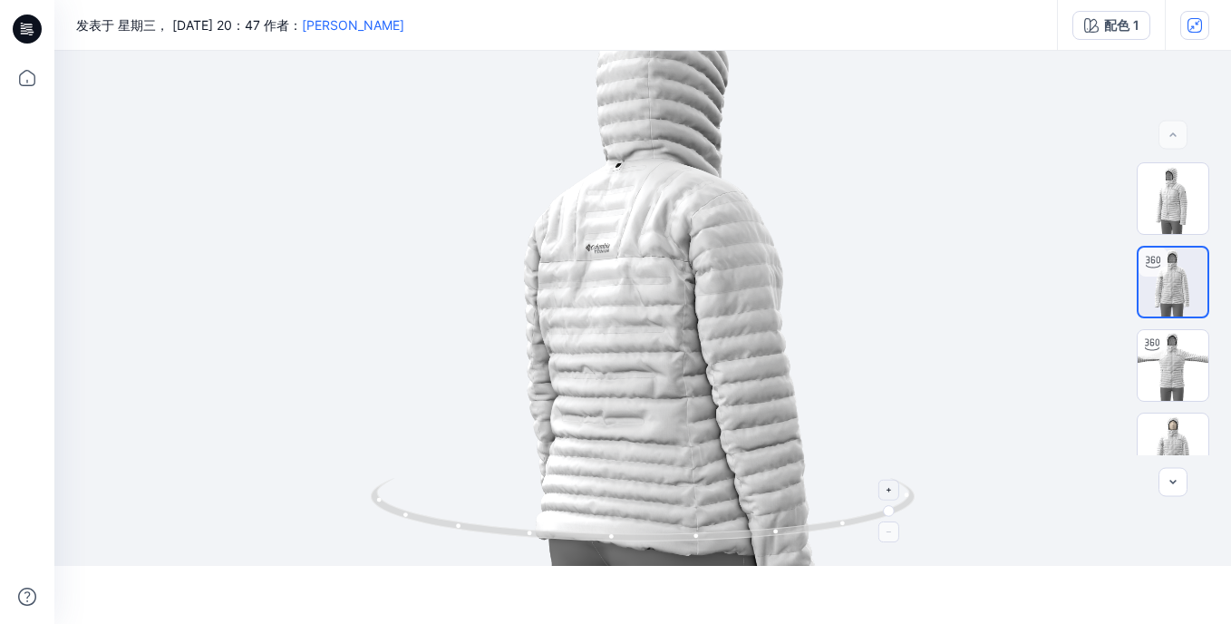
click at [890, 493] on icon at bounding box center [891, 489] width 11 height 11
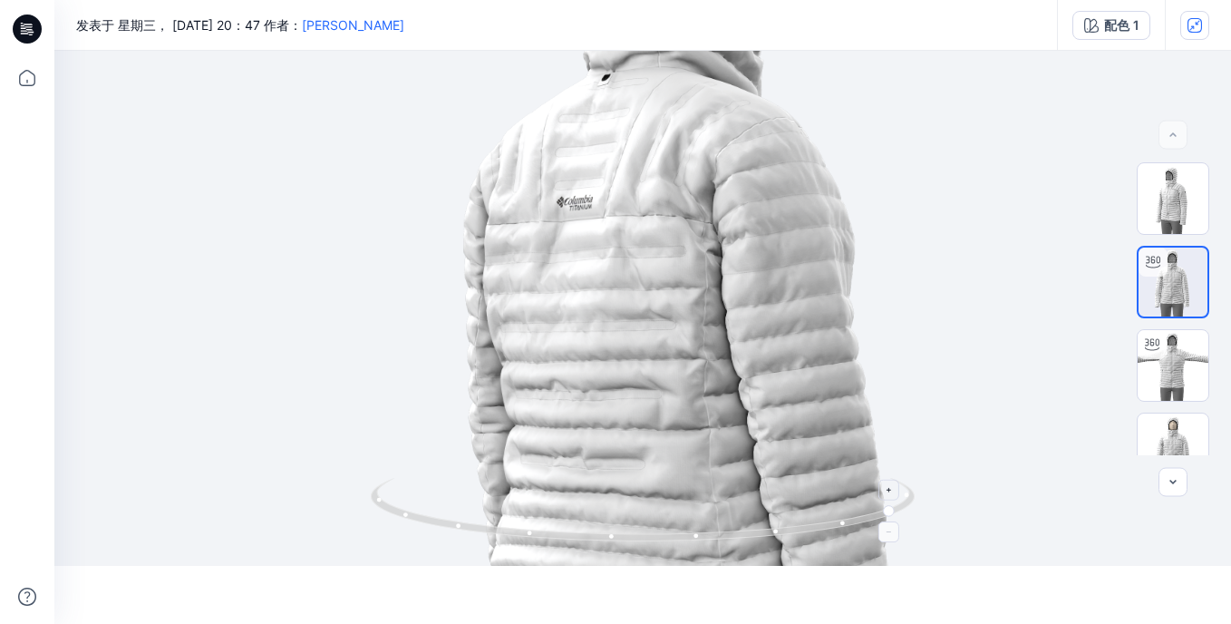
click at [890, 493] on icon at bounding box center [891, 489] width 11 height 11
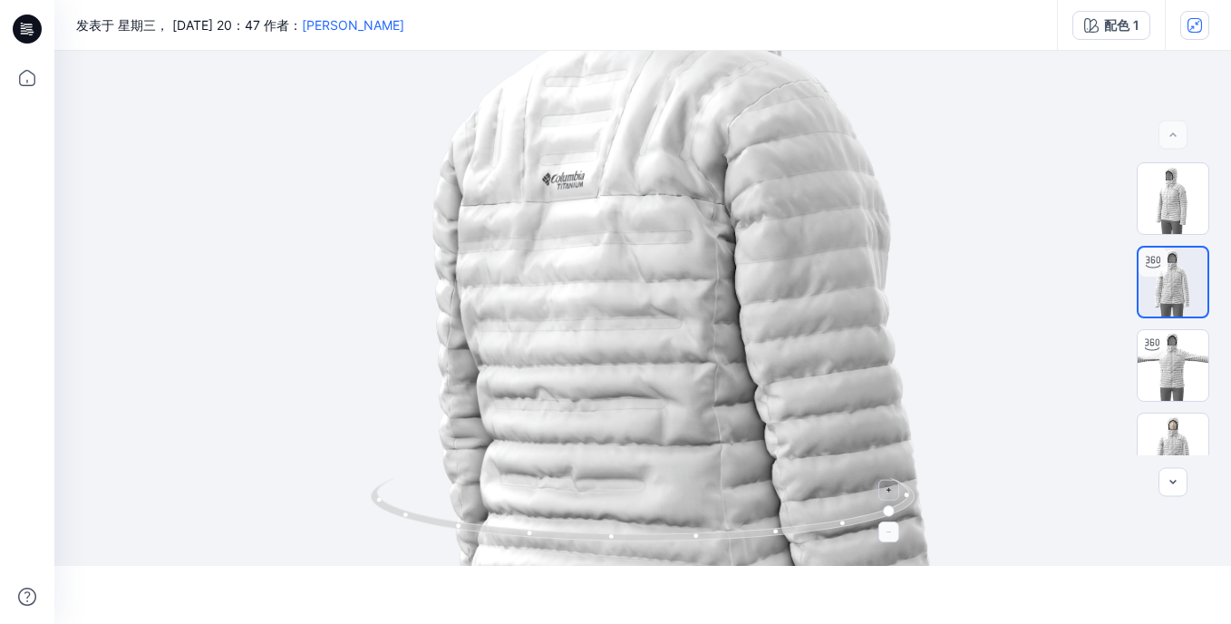
click at [890, 493] on icon at bounding box center [891, 489] width 11 height 11
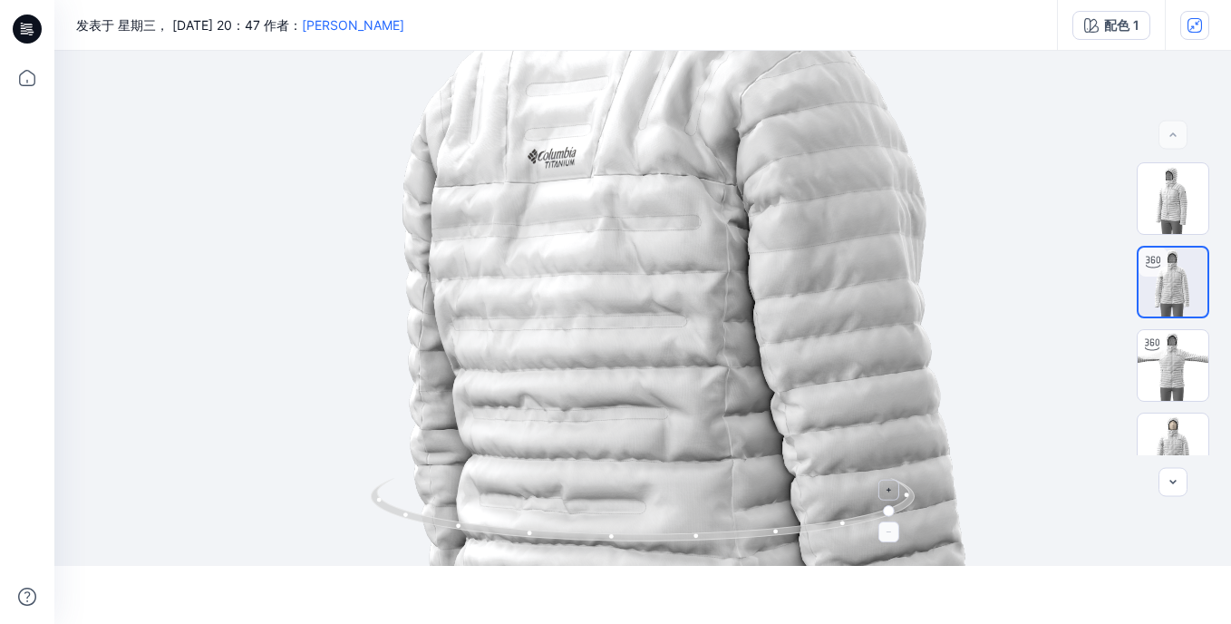
click at [890, 493] on icon at bounding box center [891, 489] width 11 height 11
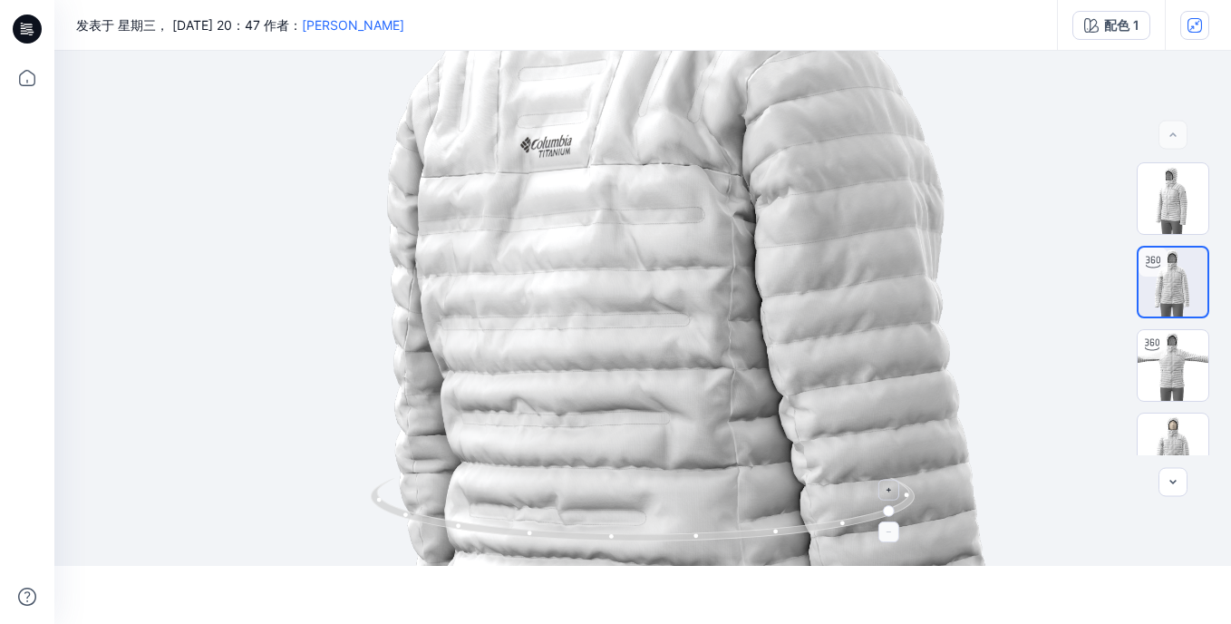
click at [890, 493] on icon at bounding box center [891, 489] width 11 height 11
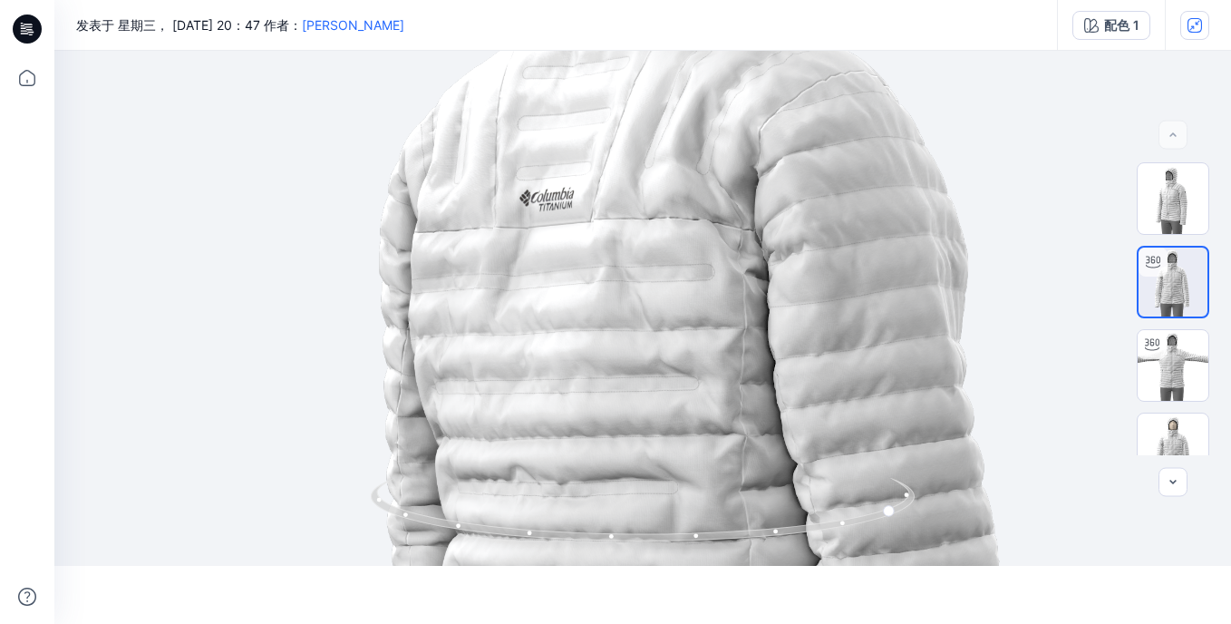
drag, startPoint x: 804, startPoint y: 348, endPoint x: 809, endPoint y: 422, distance: 74.5
click at [809, 422] on img at bounding box center [649, 401] width 1607 height 1607
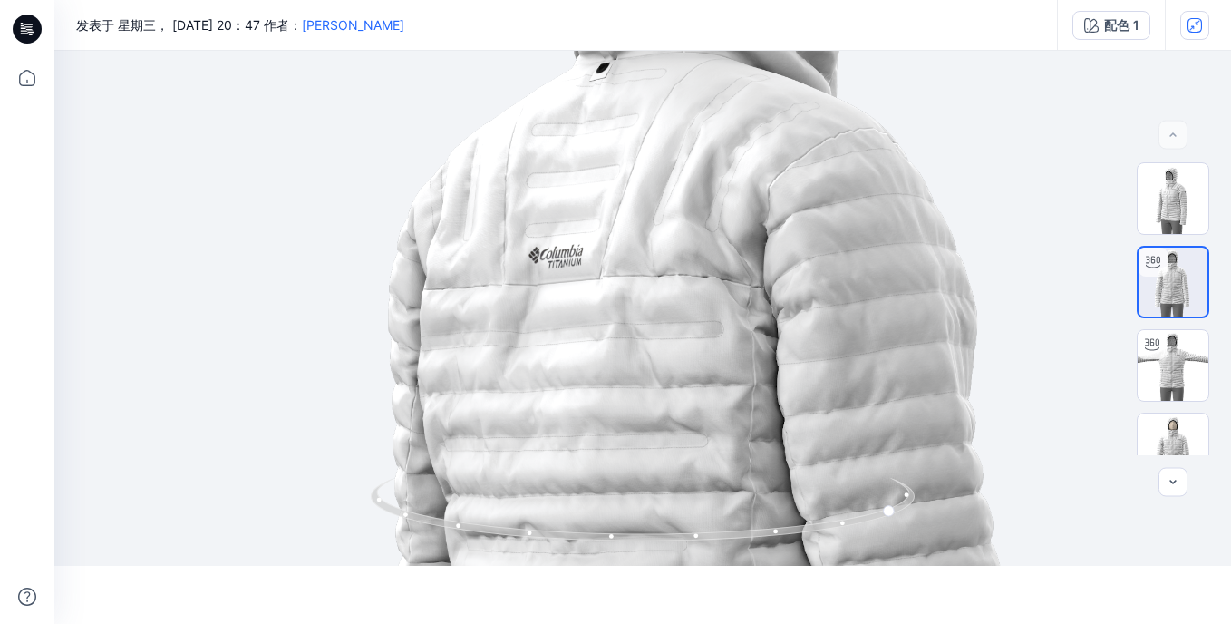
drag, startPoint x: 809, startPoint y: 350, endPoint x: 819, endPoint y: 397, distance: 48.2
click at [819, 397] on img at bounding box center [658, 459] width 1607 height 1607
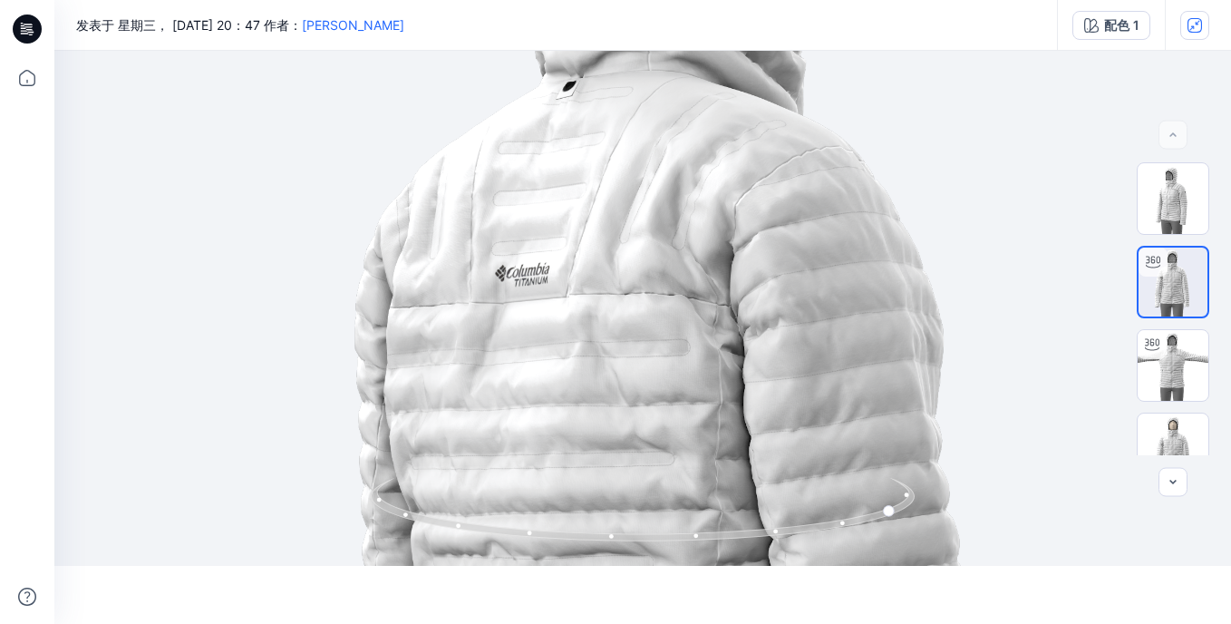
drag, startPoint x: 814, startPoint y: 334, endPoint x: 780, endPoint y: 354, distance: 39.4
click at [780, 354] on img at bounding box center [624, 477] width 1607 height 1607
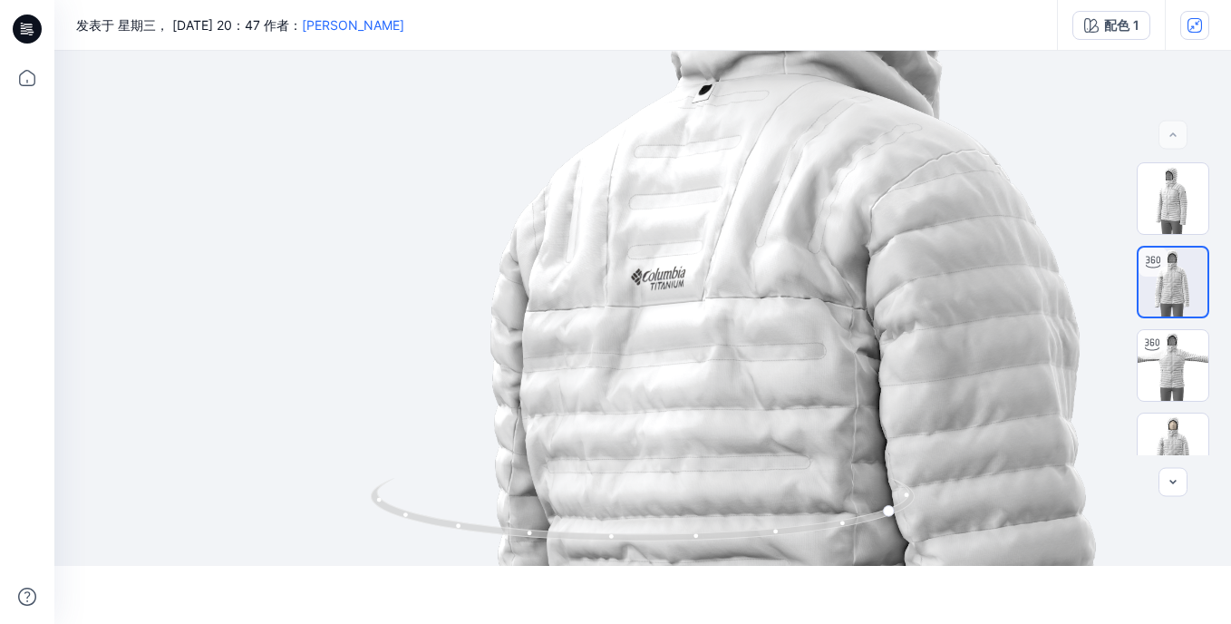
drag, startPoint x: 630, startPoint y: 306, endPoint x: 764, endPoint y: 310, distance: 134.2
click at [764, 310] on img at bounding box center [760, 480] width 1607 height 1607
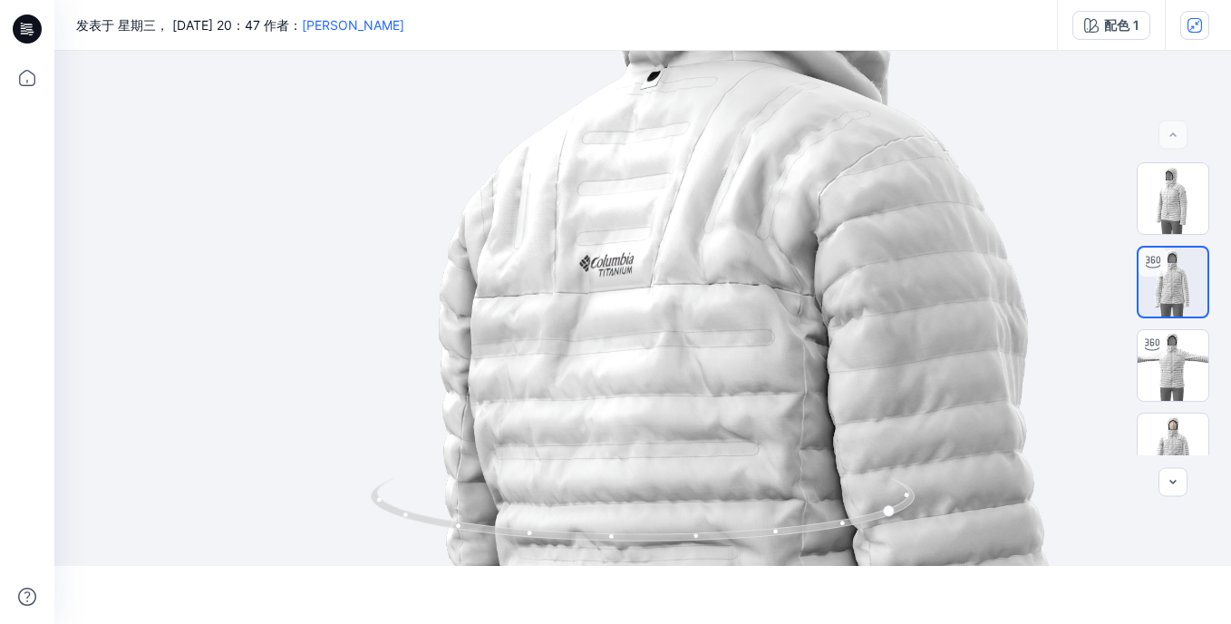
drag, startPoint x: 955, startPoint y: 394, endPoint x: 901, endPoint y: 381, distance: 55.2
click at [901, 381] on img at bounding box center [709, 467] width 1607 height 1607
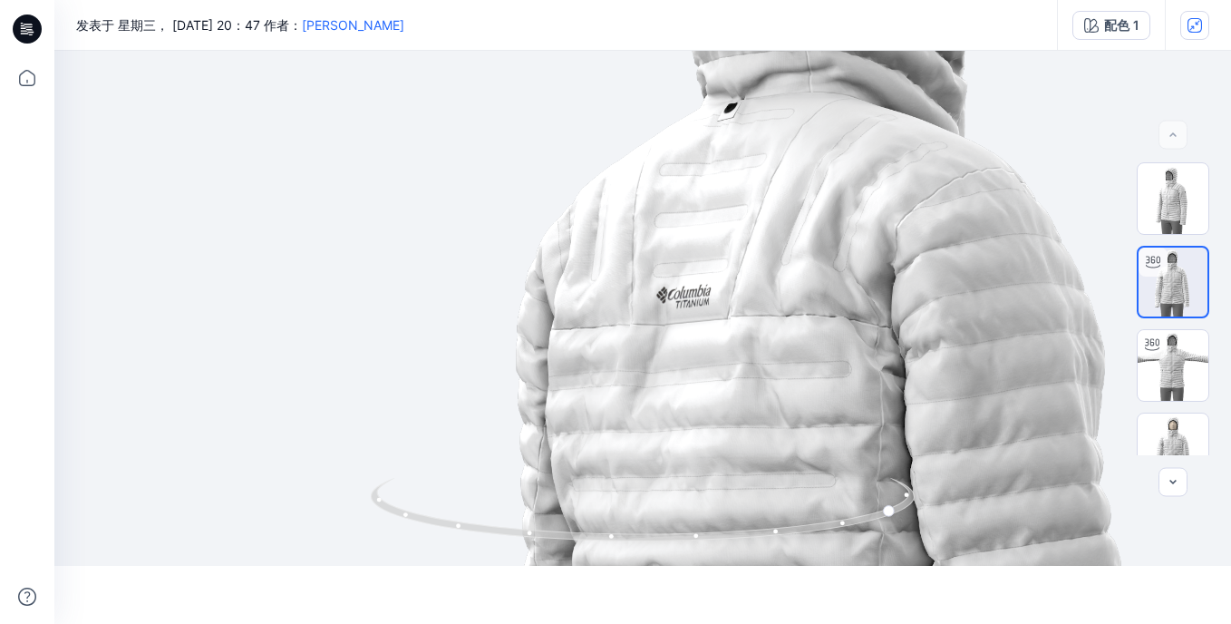
drag, startPoint x: 858, startPoint y: 341, endPoint x: 935, endPoint y: 373, distance: 84.2
click at [935, 373] on img at bounding box center [786, 498] width 1607 height 1607
drag, startPoint x: 890, startPoint y: 513, endPoint x: 876, endPoint y: 515, distance: 14.6
click at [876, 515] on circle at bounding box center [877, 515] width 11 height 11
drag, startPoint x: 875, startPoint y: 515, endPoint x: 862, endPoint y: 515, distance: 12.7
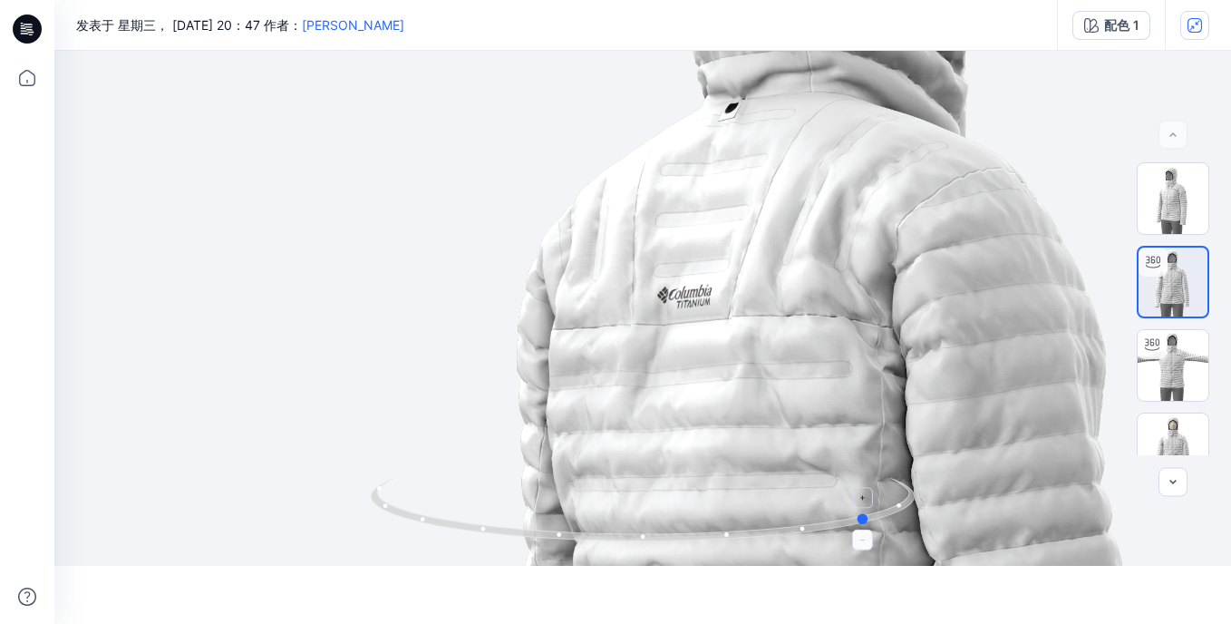
click at [862, 515] on circle at bounding box center [864, 518] width 11 height 11
drag, startPoint x: 864, startPoint y: 517, endPoint x: 830, endPoint y: 520, distance: 33.7
click at [859, 520] on circle at bounding box center [864, 518] width 11 height 11
drag, startPoint x: 839, startPoint y: 529, endPoint x: 909, endPoint y: 513, distance: 71.7
click at [909, 513] on icon at bounding box center [645, 512] width 548 height 68
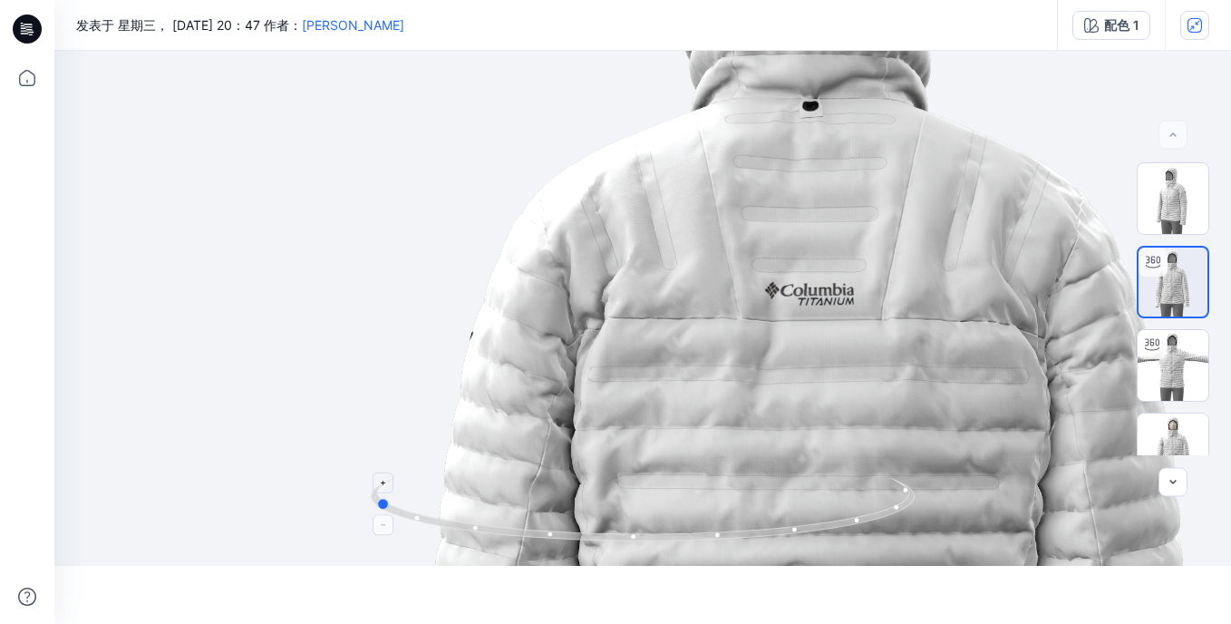
drag, startPoint x: 901, startPoint y: 515, endPoint x: 912, endPoint y: 509, distance: 12.2
click at [912, 509] on icon at bounding box center [645, 512] width 548 height 68
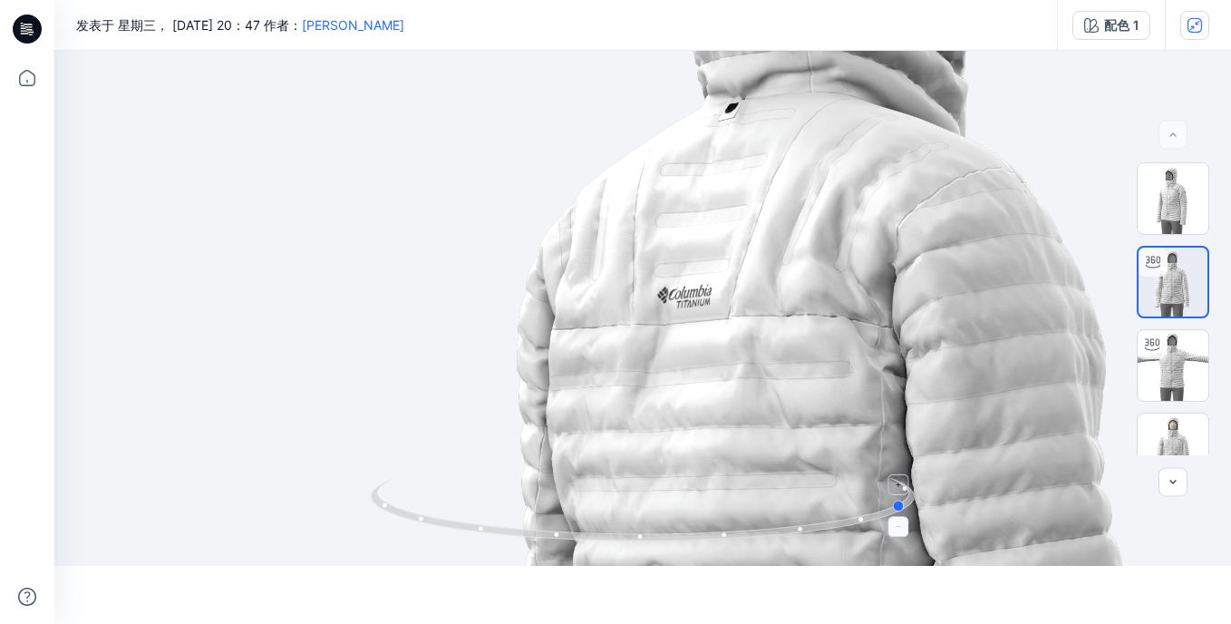
drag, startPoint x: 897, startPoint y: 519, endPoint x: 887, endPoint y: 516, distance: 10.6
click at [887, 516] on icon at bounding box center [645, 512] width 548 height 68
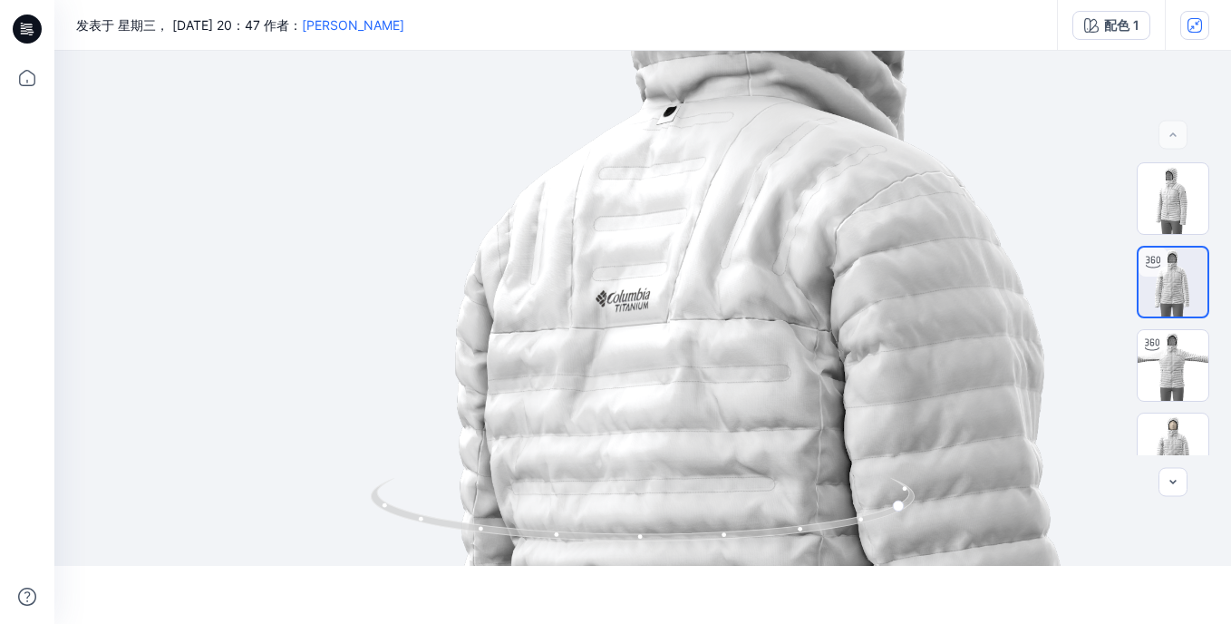
drag, startPoint x: 918, startPoint y: 353, endPoint x: 857, endPoint y: 356, distance: 61.7
click at [857, 356] on img at bounding box center [725, 502] width 1607 height 1607
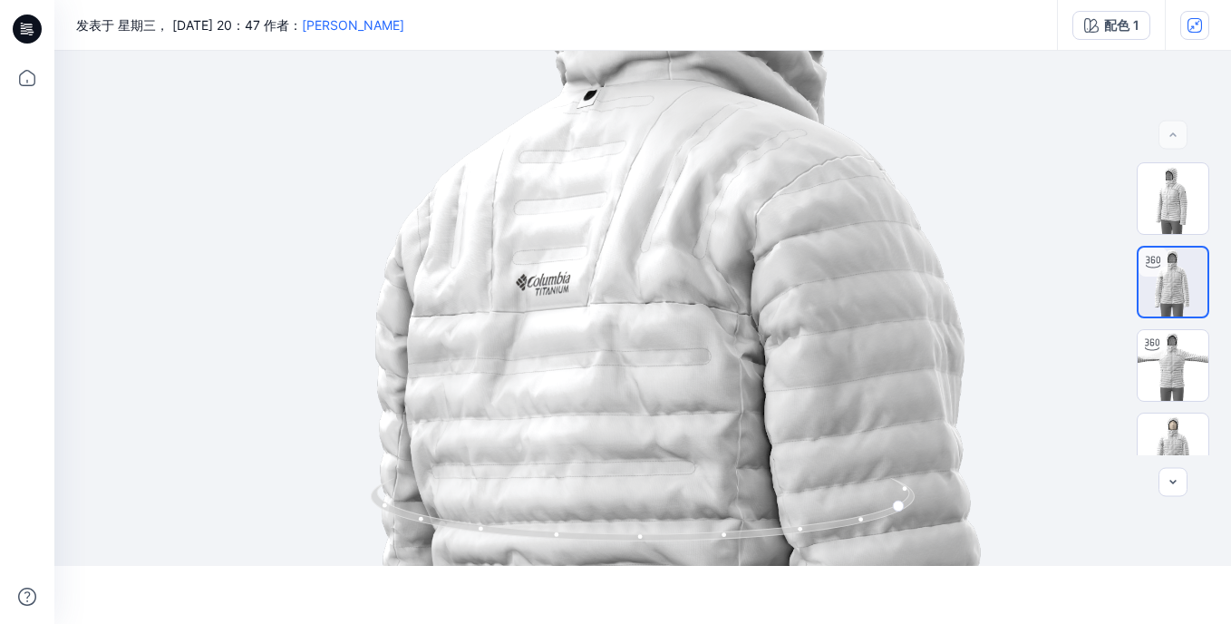
drag, startPoint x: 868, startPoint y: 383, endPoint x: 789, endPoint y: 366, distance: 81.4
click at [789, 366] on img at bounding box center [645, 486] width 1607 height 1607
drag, startPoint x: 703, startPoint y: 548, endPoint x: 654, endPoint y: 565, distance: 52.7
click at [654, 565] on img at bounding box center [643, 522] width 544 height 88
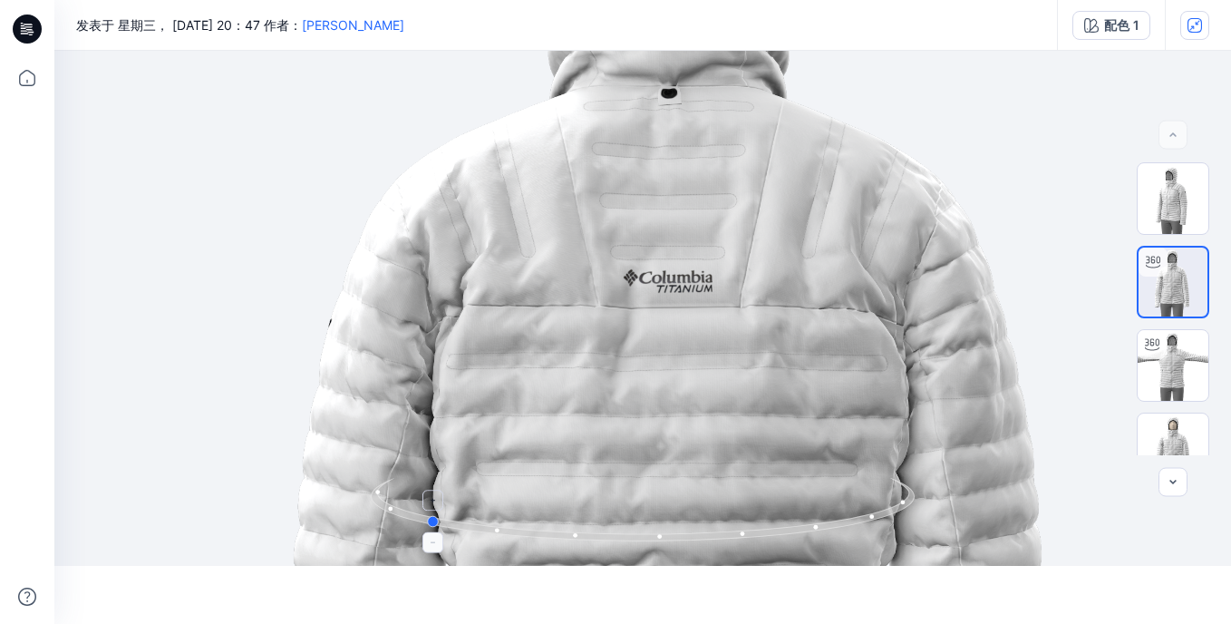
drag, startPoint x: 854, startPoint y: 522, endPoint x: 422, endPoint y: 504, distance: 432.8
click at [422, 504] on icon at bounding box center [645, 512] width 548 height 68
